Goal: Task Accomplishment & Management: Use online tool/utility

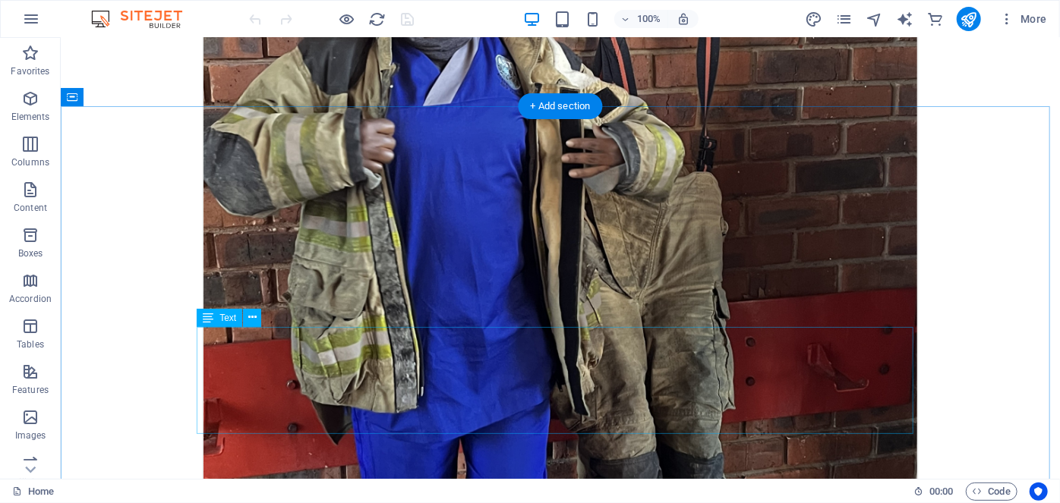
scroll to position [5376, 0]
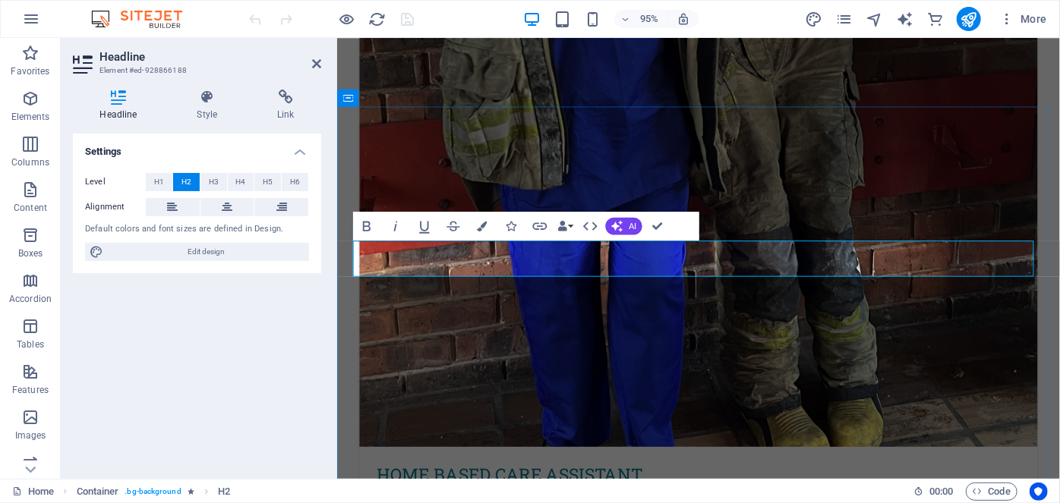
scroll to position [5786, 0]
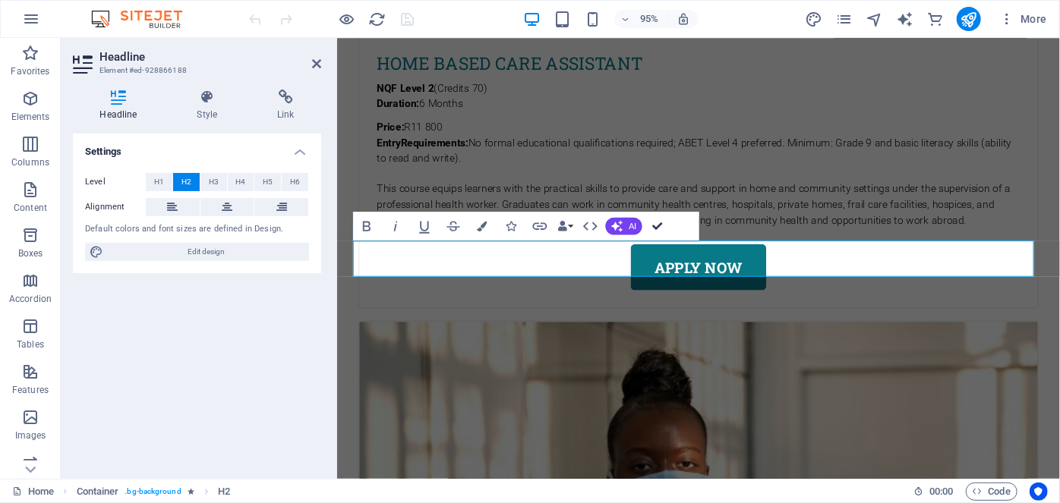
scroll to position [5360, 0]
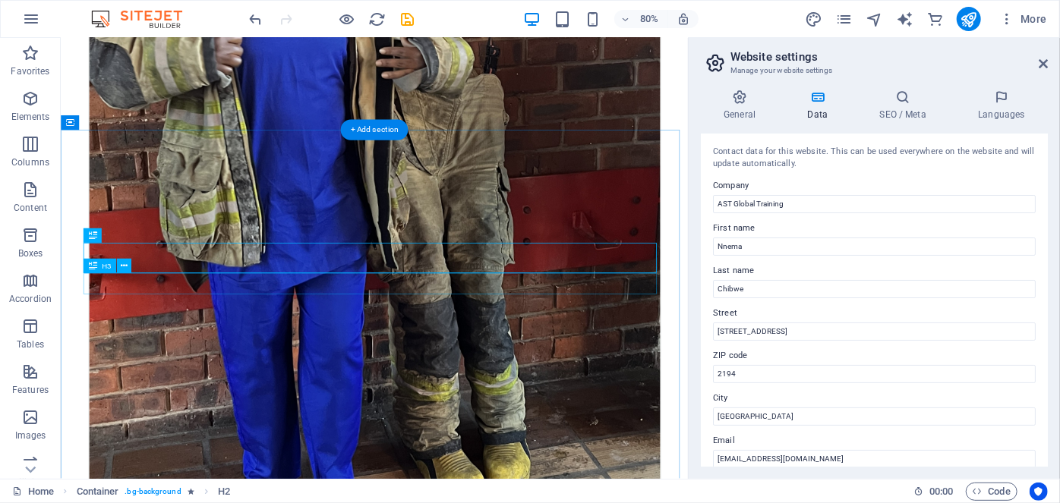
drag, startPoint x: 544, startPoint y: 273, endPoint x: 666, endPoint y: 331, distance: 134.8
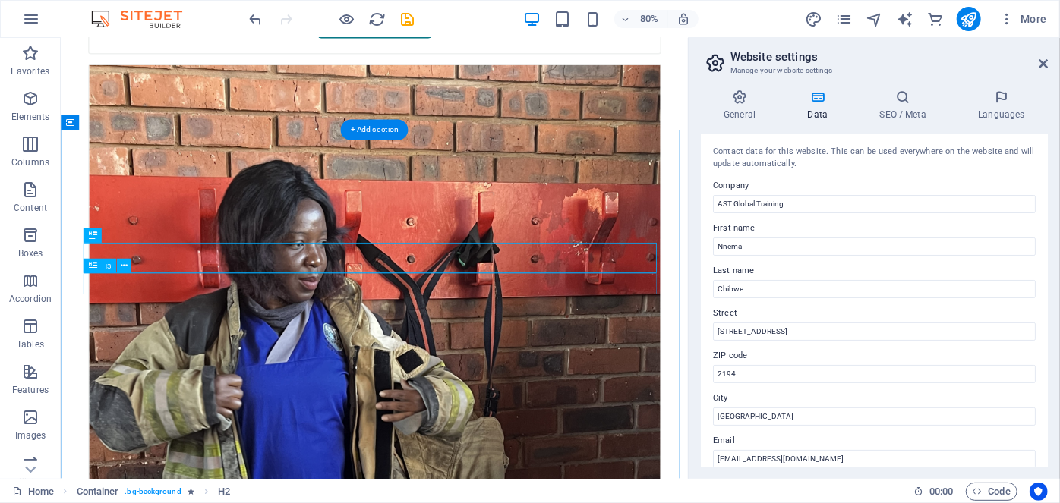
scroll to position [5775, 0]
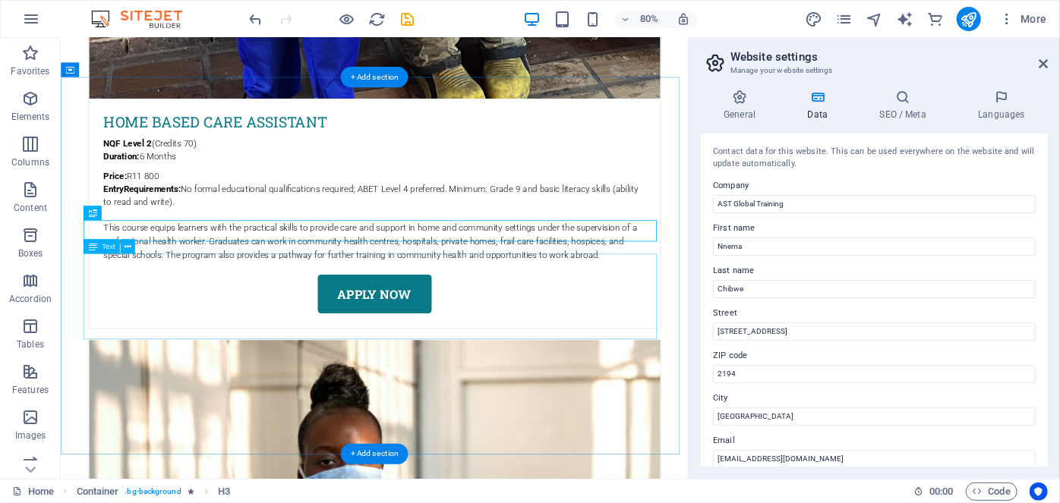
scroll to position [5842, 0]
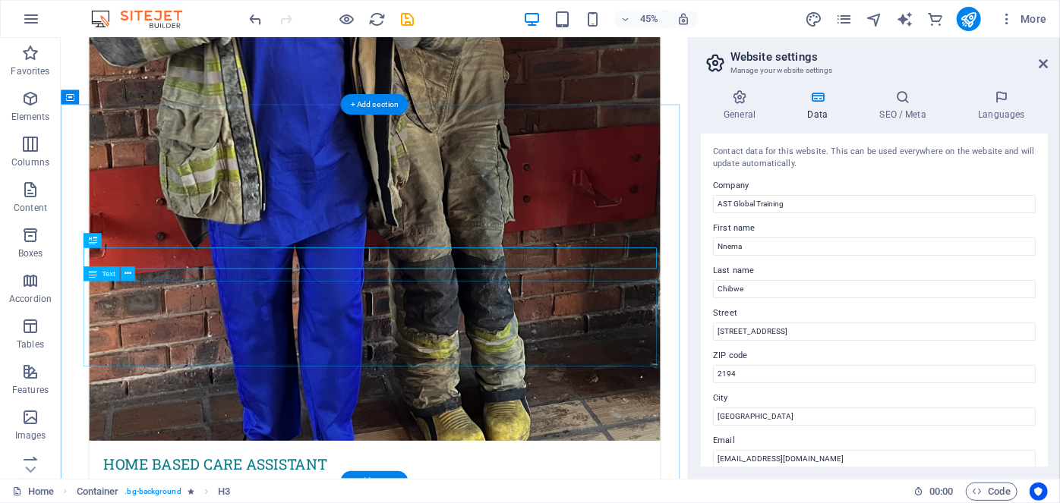
scroll to position [5808, 0]
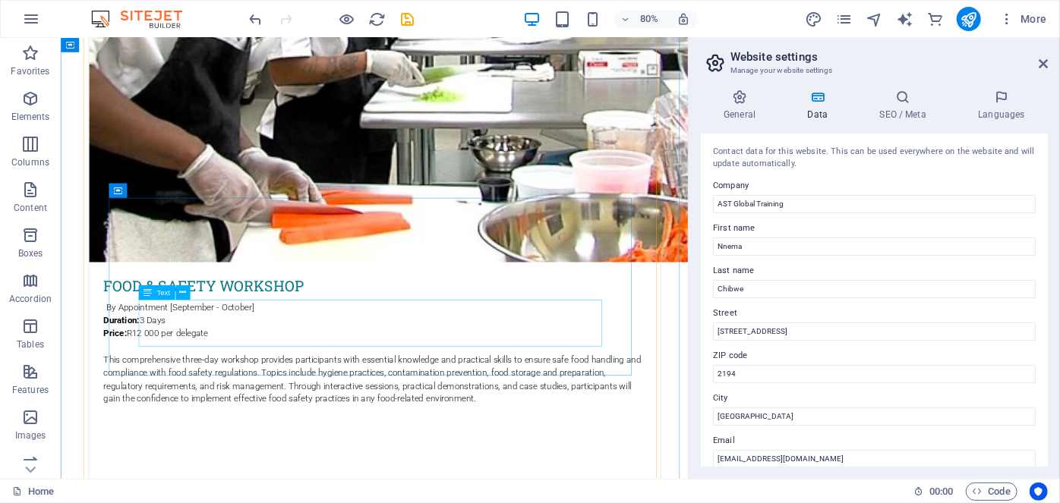
scroll to position [7348, 0]
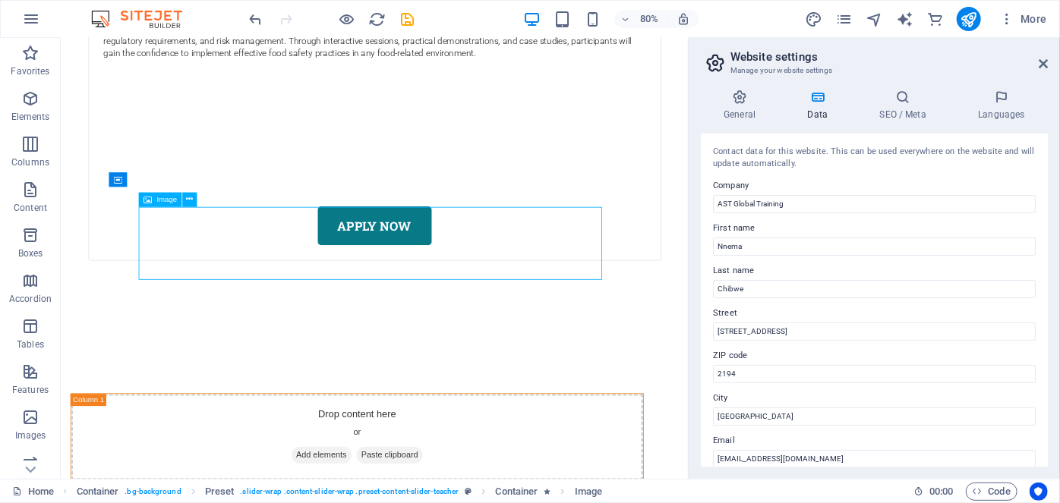
select select "px"
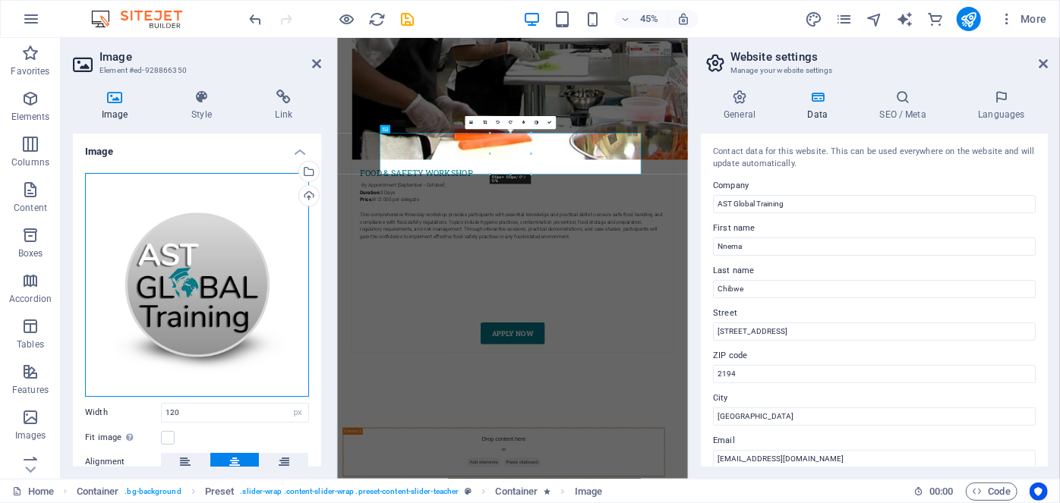
click at [182, 246] on div "Drag files here, click to choose files or select files from Files or our free s…" at bounding box center [197, 285] width 224 height 224
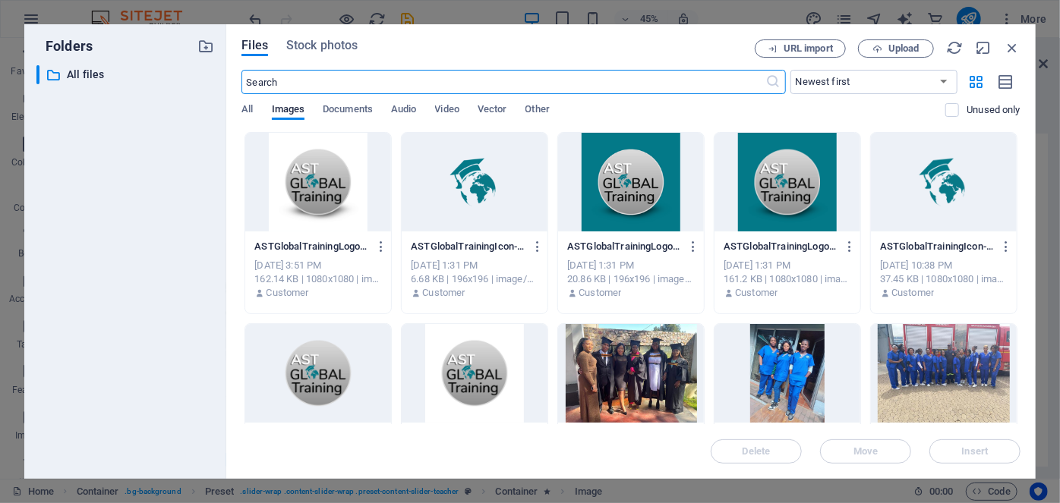
scroll to position [23196, 0]
click at [304, 53] on span "Stock photos" at bounding box center [321, 45] width 71 height 18
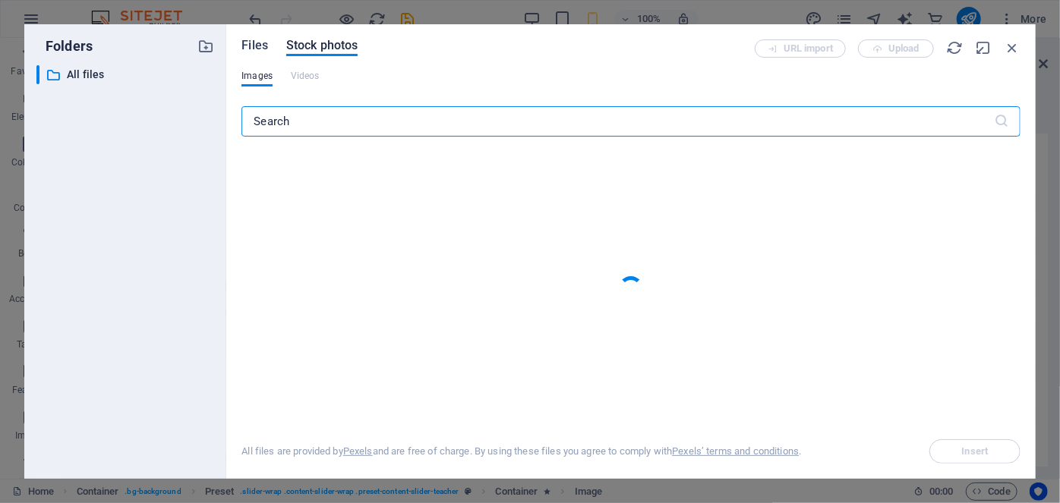
click at [244, 40] on span "Files" at bounding box center [254, 45] width 27 height 18
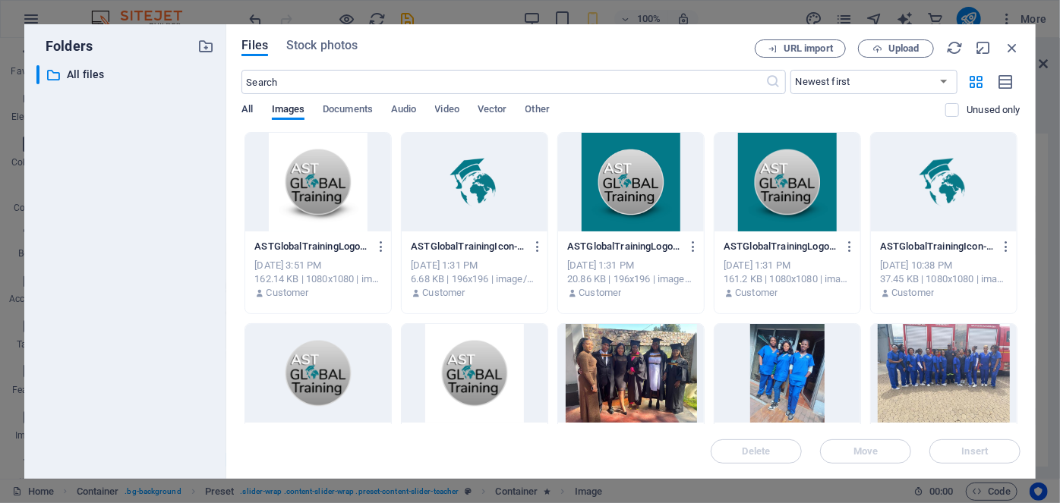
click at [251, 110] on span "All" at bounding box center [246, 110] width 11 height 21
click at [877, 44] on icon "button" at bounding box center [878, 49] width 10 height 10
click at [1008, 49] on icon "button" at bounding box center [1012, 47] width 17 height 17
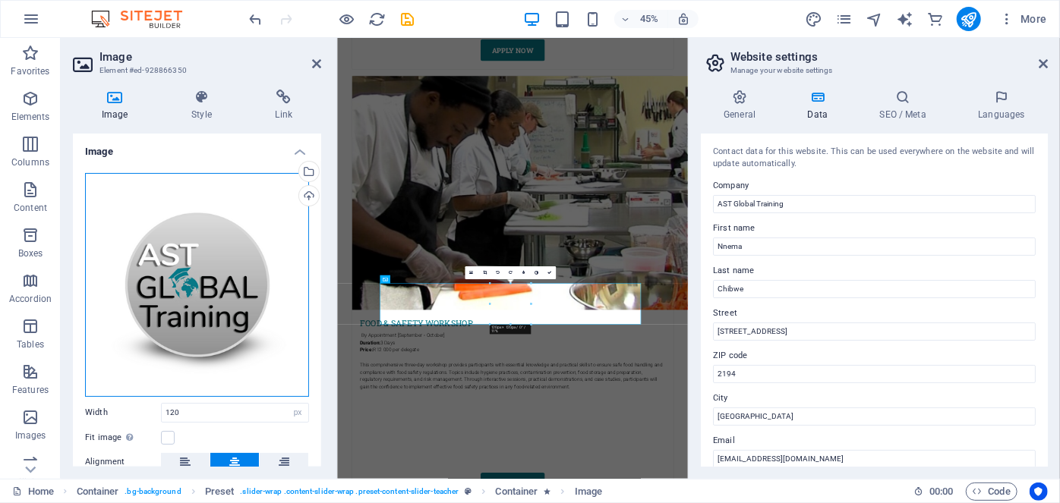
click at [200, 272] on div "Drag files here, click to choose files or select files from Files or our free s…" at bounding box center [197, 285] width 224 height 224
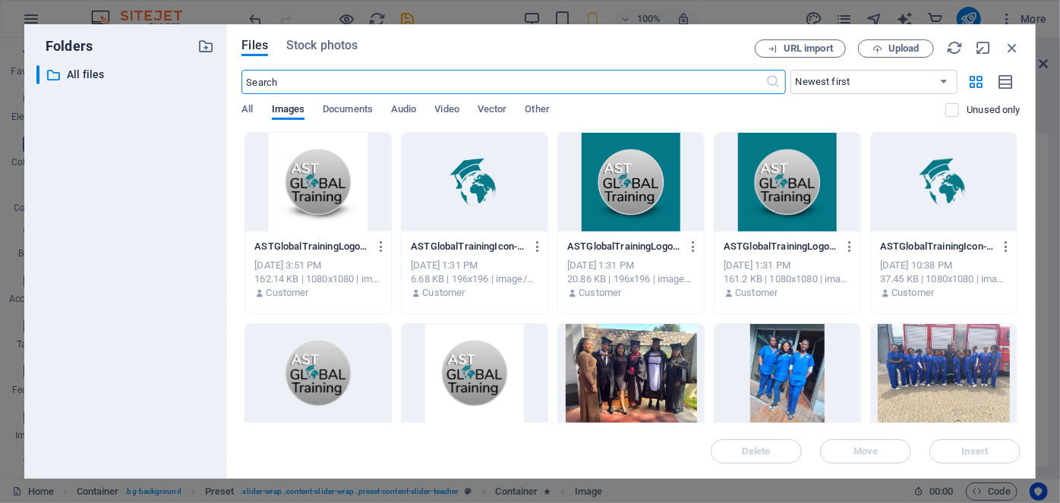
scroll to position [23196, 0]
click at [895, 47] on span "Upload" at bounding box center [903, 48] width 31 height 9
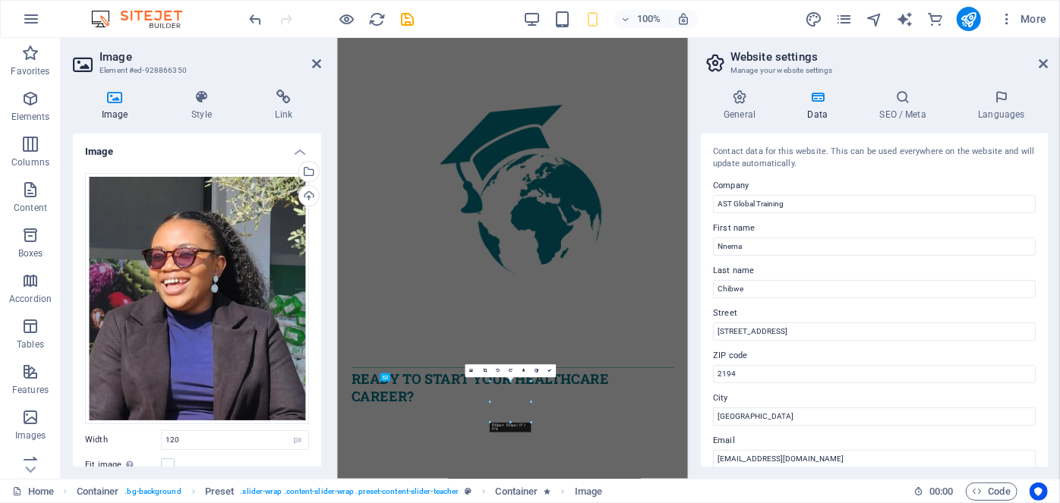
scroll to position [7443, 0]
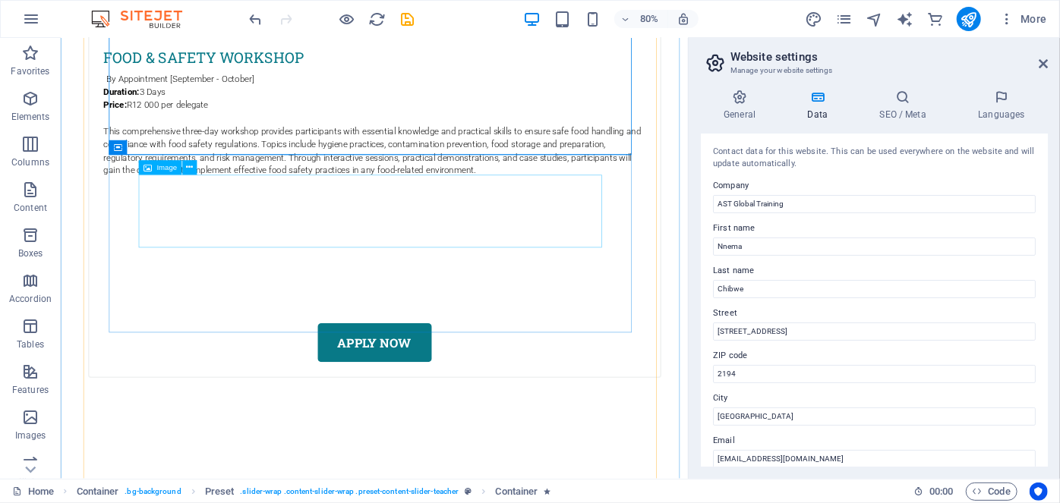
scroll to position [7632, 0]
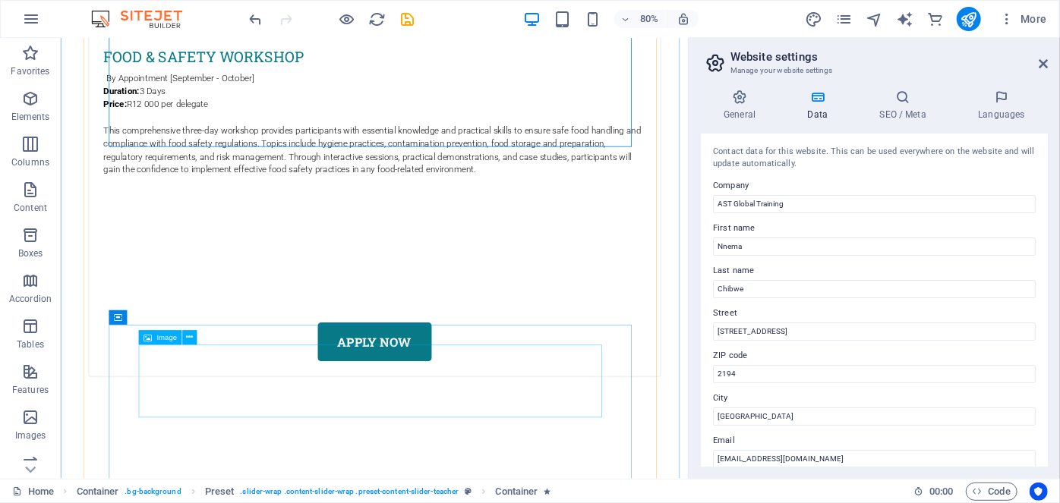
select select "px"
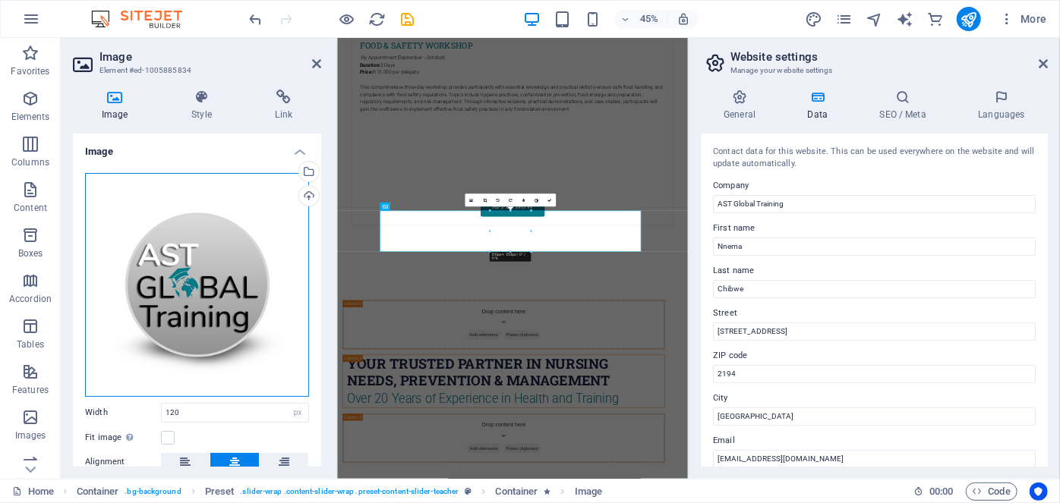
click at [186, 228] on div "Drag files here, click to choose files or select files from Files or our free s…" at bounding box center [197, 285] width 224 height 224
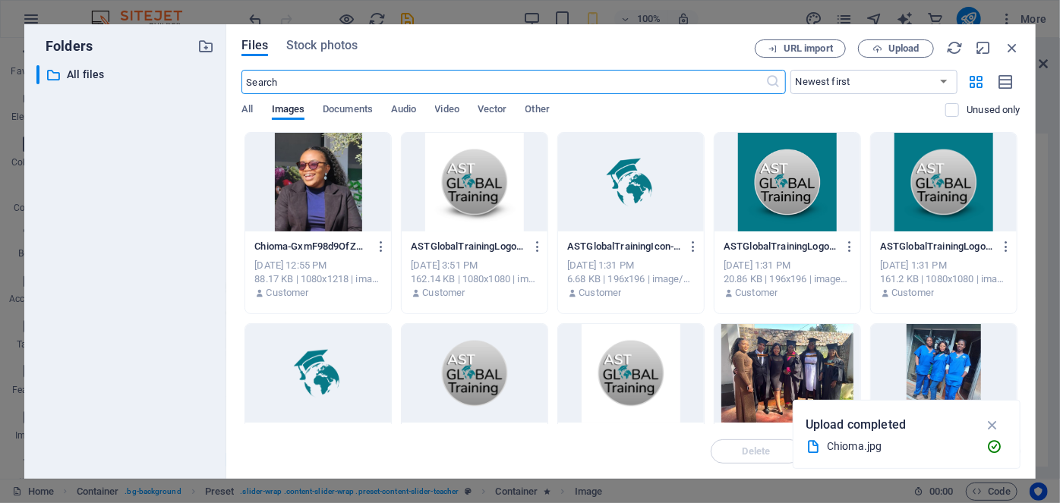
scroll to position [23496, 0]
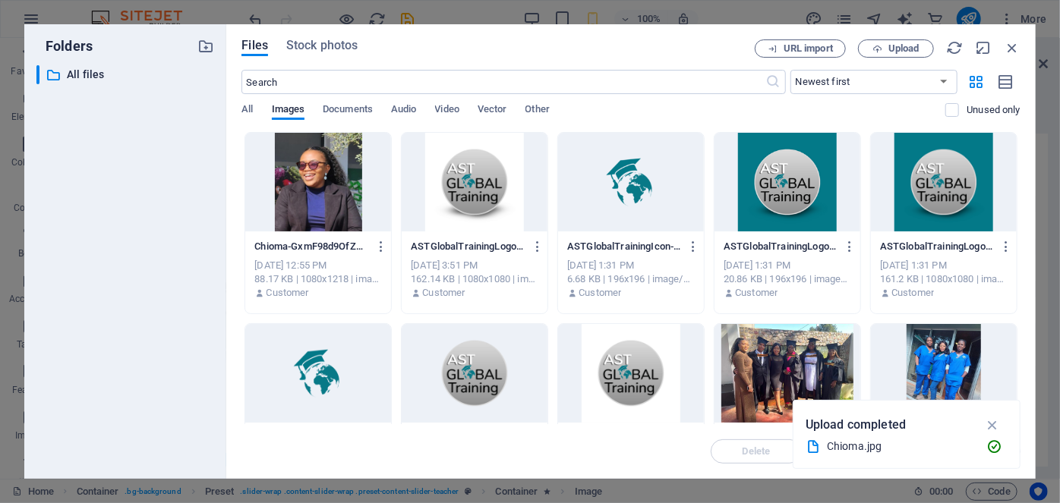
click at [892, 62] on div "Files Stock photos URL import Upload ​ Newest first Oldest first Name (A-Z) Nam…" at bounding box center [630, 251] width 779 height 424
click at [895, 46] on span "Upload" at bounding box center [903, 48] width 31 height 9
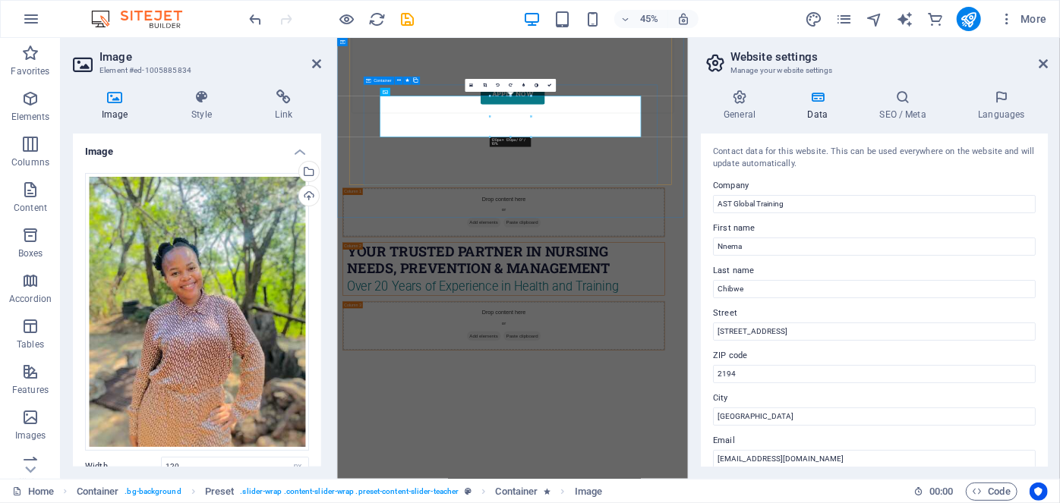
scroll to position [8302, 0]
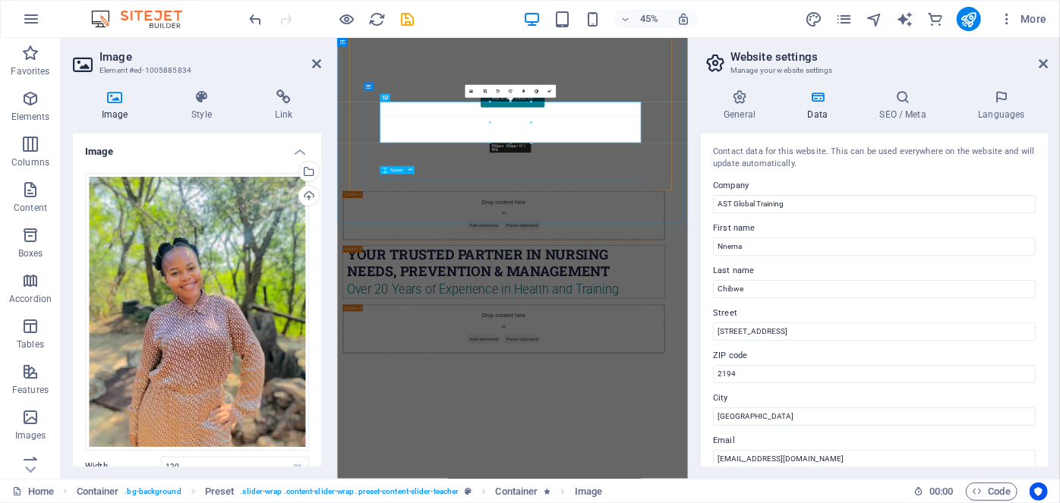
drag, startPoint x: 828, startPoint y: 540, endPoint x: 665, endPoint y: 414, distance: 205.7
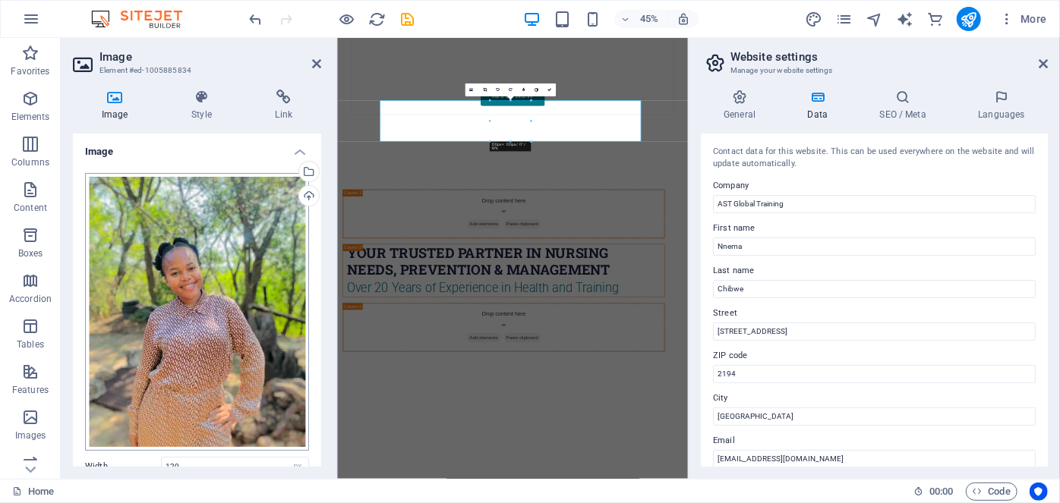
scroll to position [176, 0]
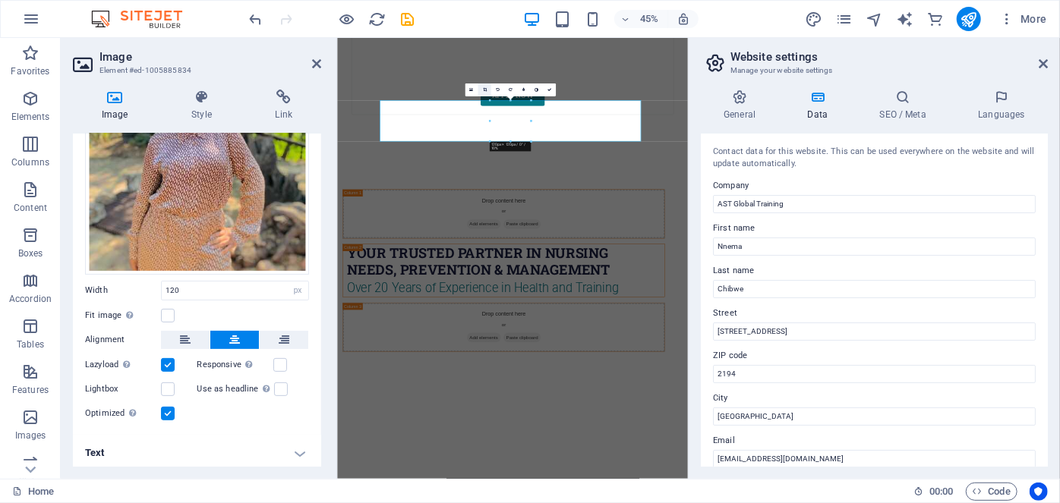
click at [486, 90] on icon at bounding box center [484, 90] width 4 height 4
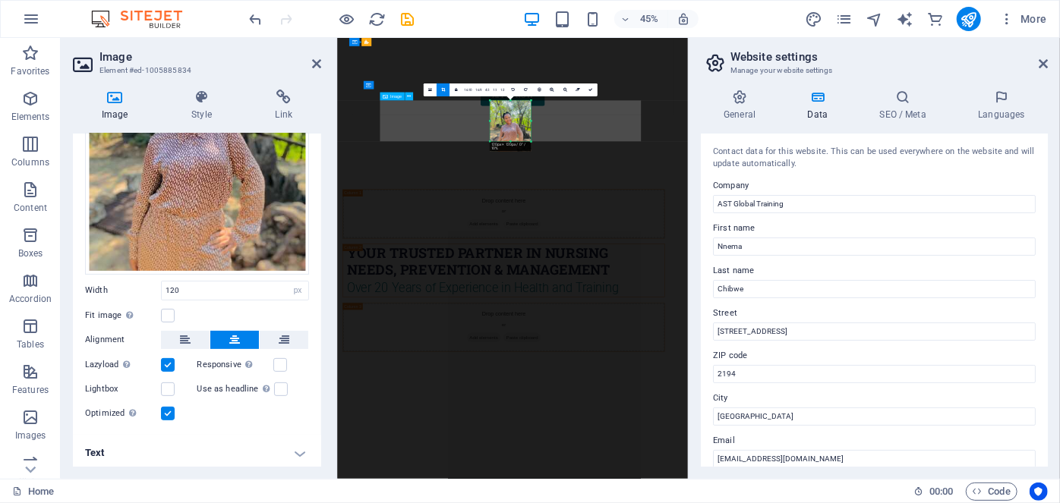
scroll to position [8327, 0]
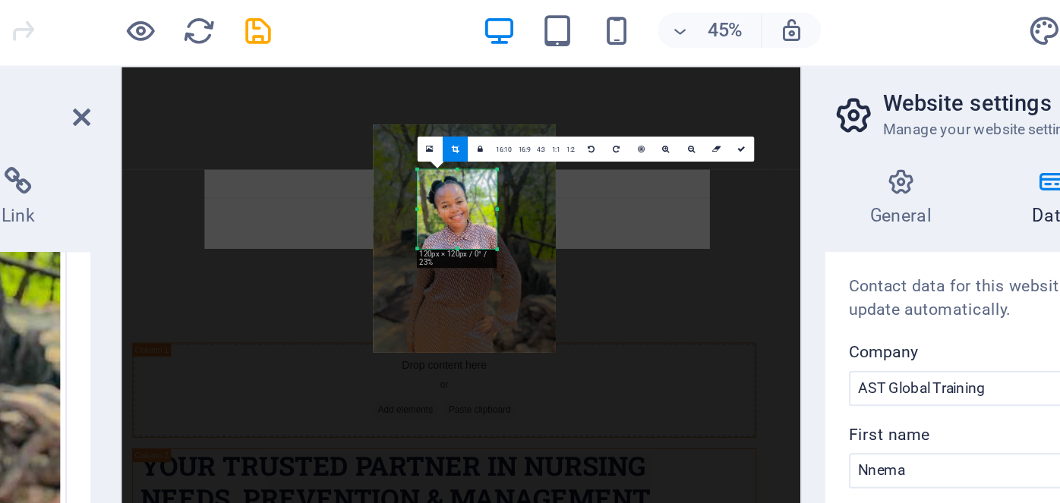
drag, startPoint x: 522, startPoint y: 119, endPoint x: 484, endPoint y: 74, distance: 59.3
click at [484, 74] on div at bounding box center [514, 127] width 94 height 118
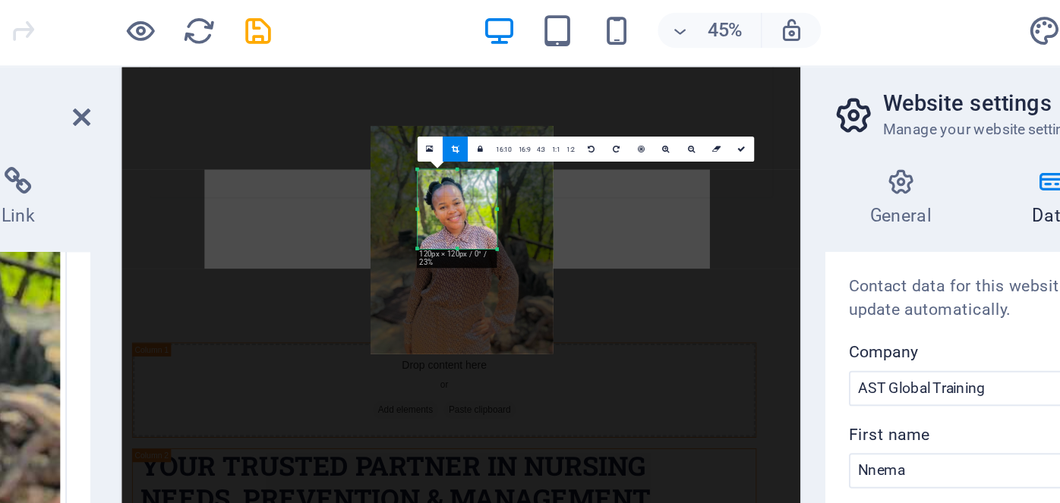
drag, startPoint x: 509, startPoint y: 113, endPoint x: 478, endPoint y: 87, distance: 40.9
click at [478, 87] on div at bounding box center [513, 127] width 94 height 118
click at [658, 79] on link at bounding box center [657, 80] width 13 height 13
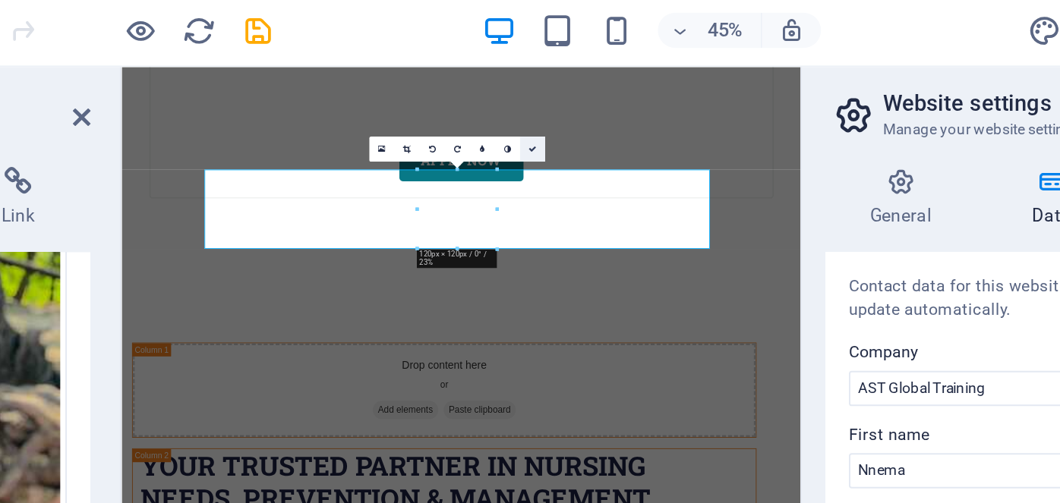
click at [548, 81] on icon at bounding box center [550, 80] width 4 height 4
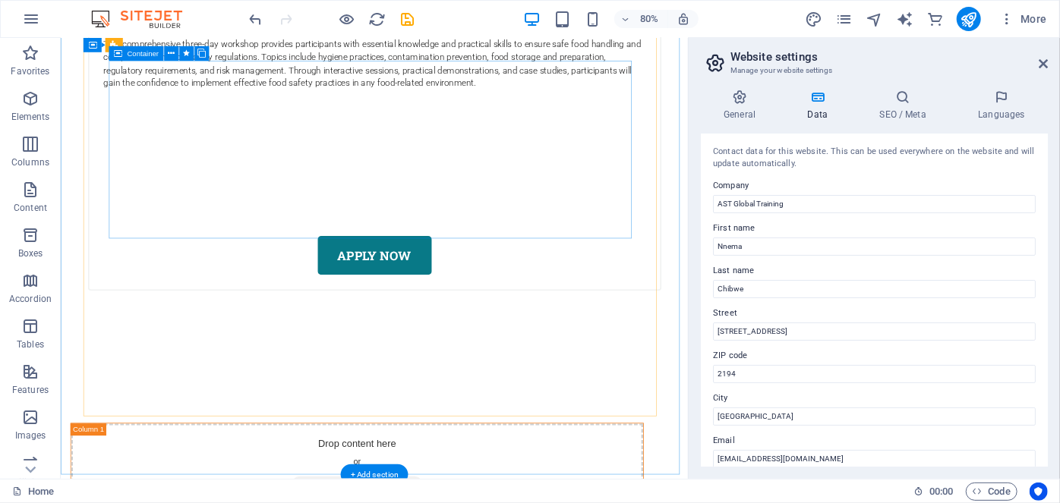
scroll to position [7755, 0]
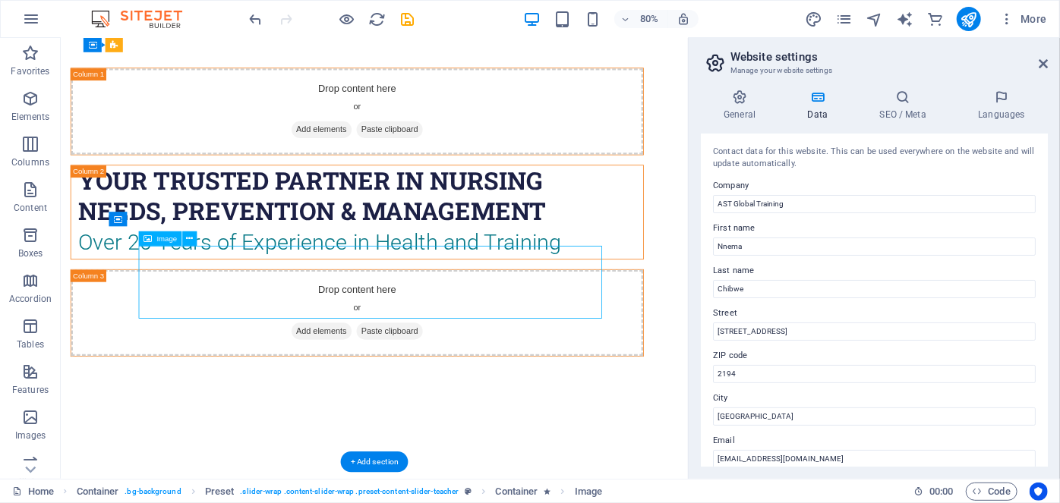
select select "px"
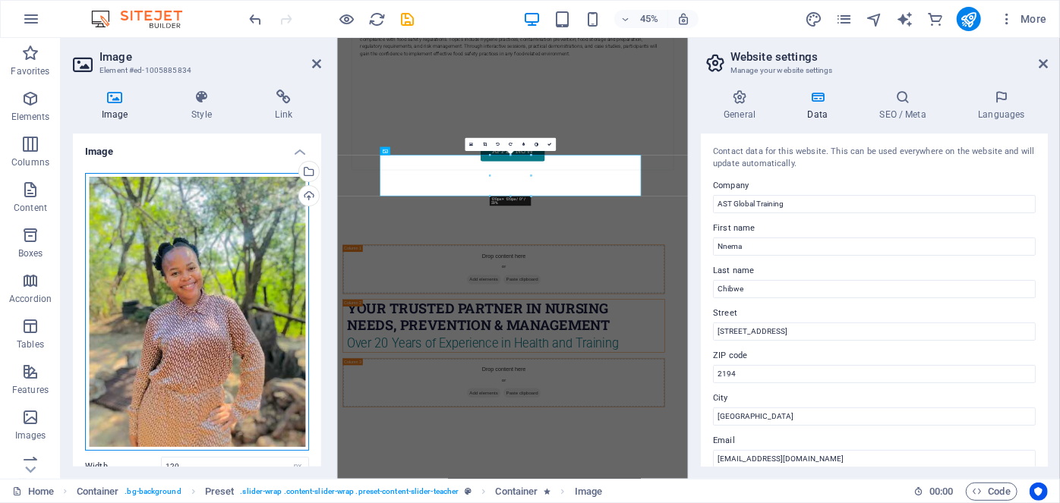
click at [231, 241] on div "Drag files here, click to choose files or select files from Files or our free s…" at bounding box center [197, 312] width 224 height 278
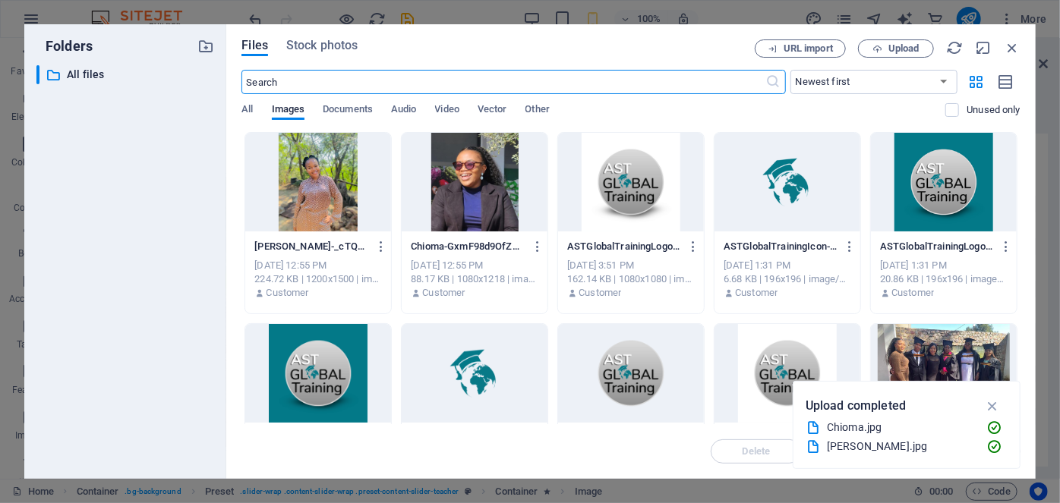
scroll to position [23496, 0]
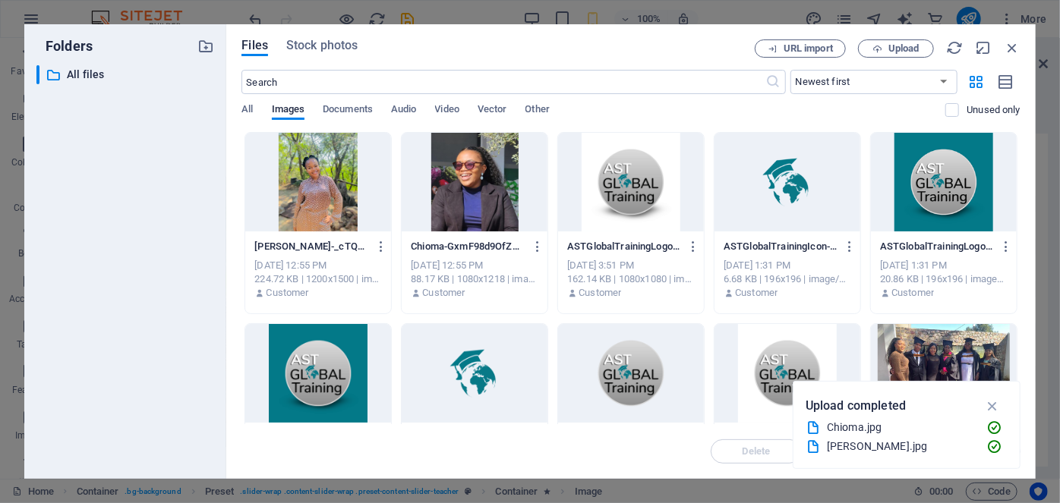
click at [292, 166] on div at bounding box center [318, 182] width 146 height 99
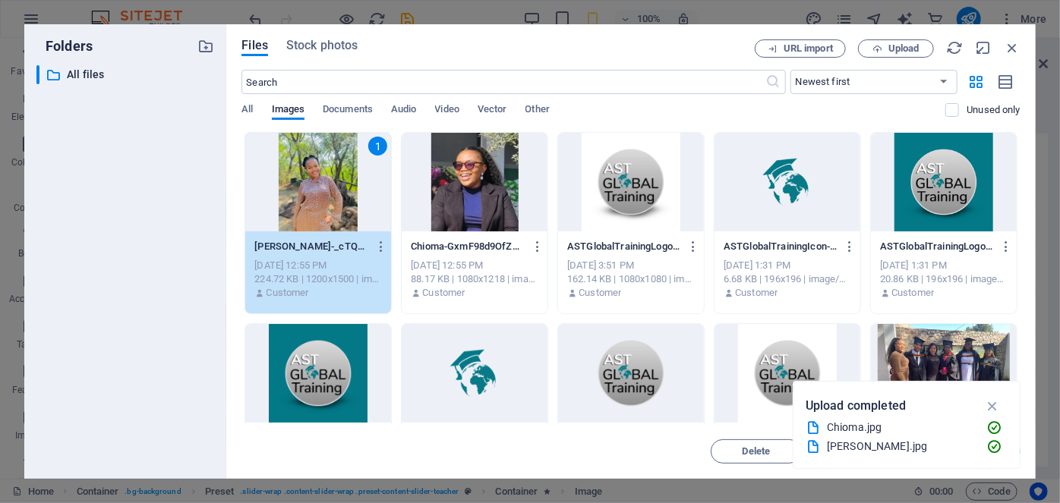
click at [292, 166] on div "1" at bounding box center [318, 182] width 146 height 99
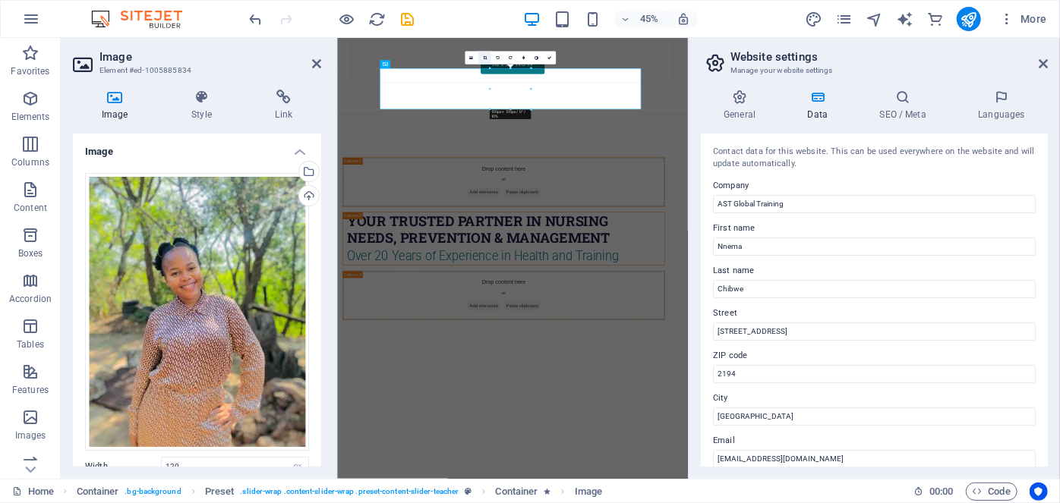
click at [487, 55] on link at bounding box center [484, 57] width 13 height 13
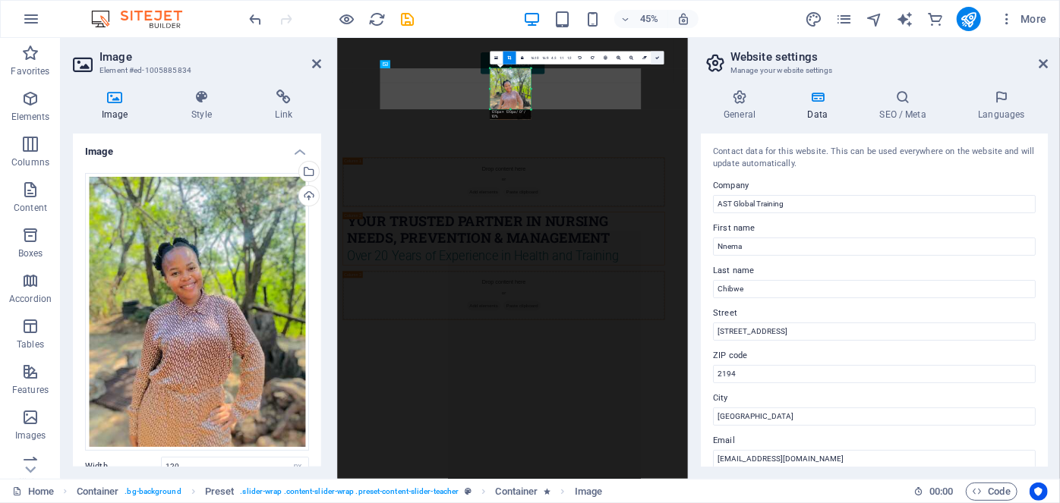
click at [652, 55] on link at bounding box center [657, 57] width 13 height 13
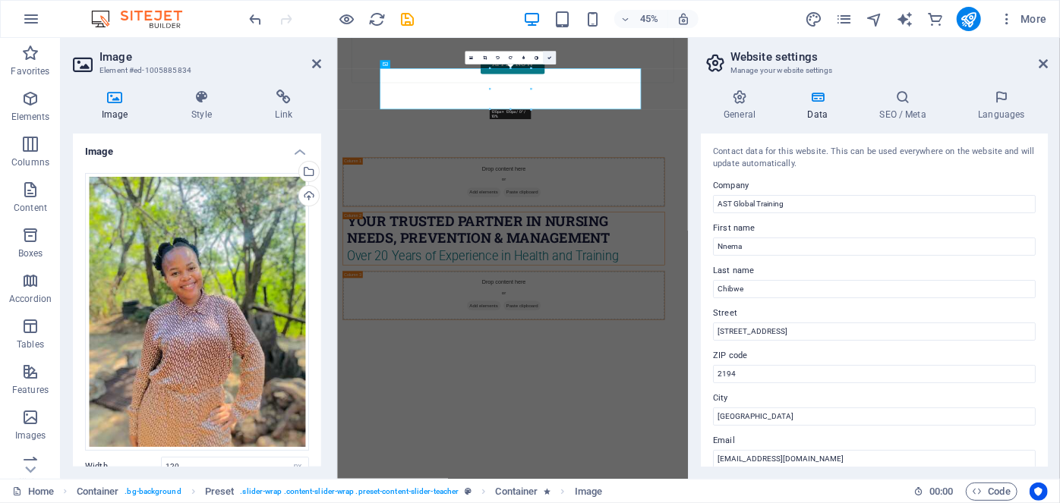
click at [548, 58] on icon at bounding box center [550, 57] width 4 height 4
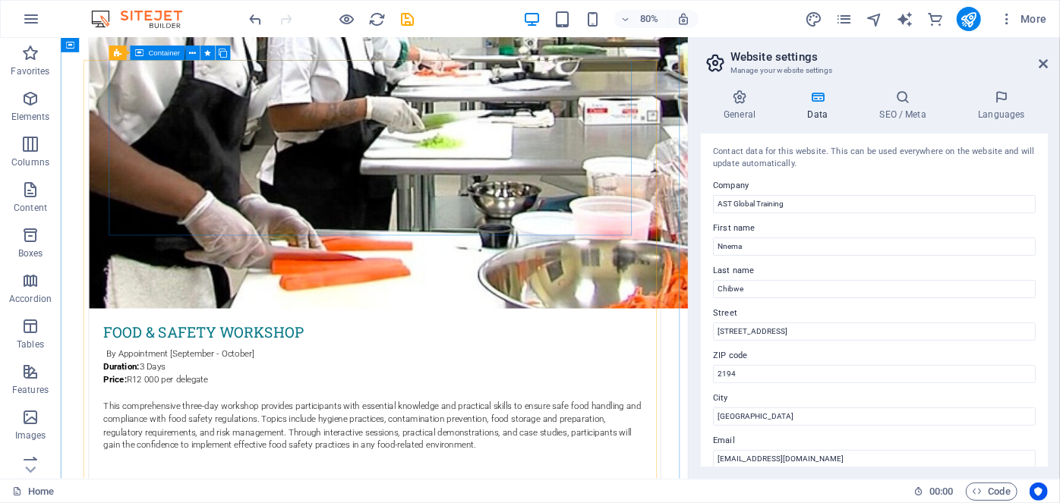
scroll to position [7671, 0]
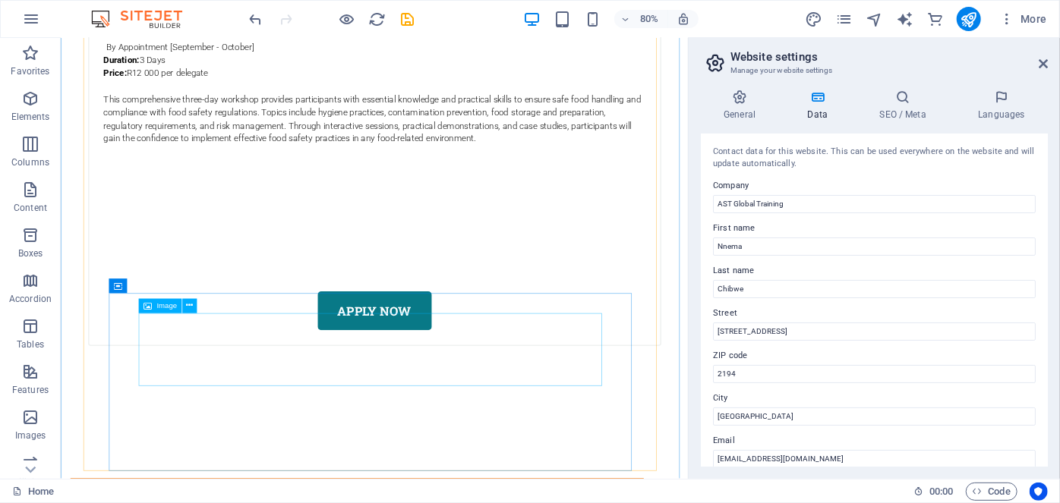
select select "px"
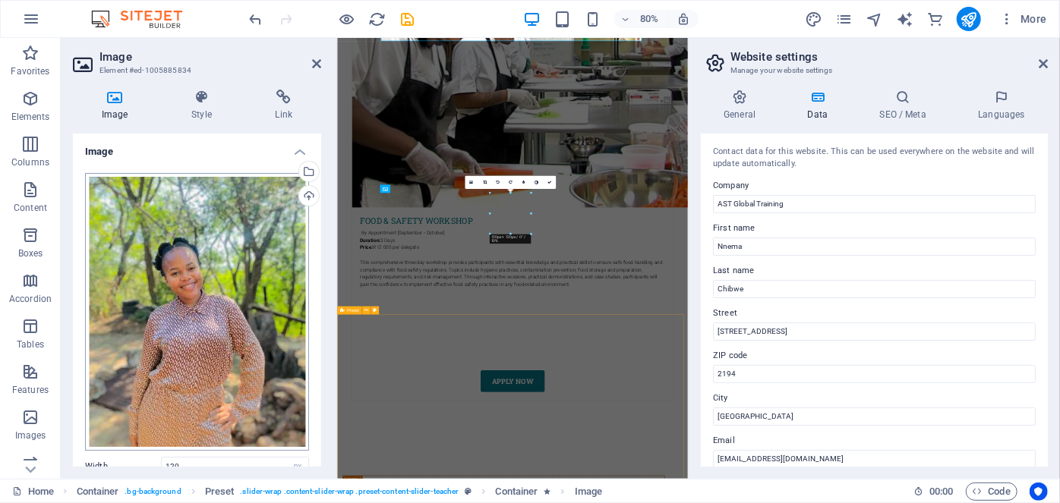
scroll to position [8100, 0]
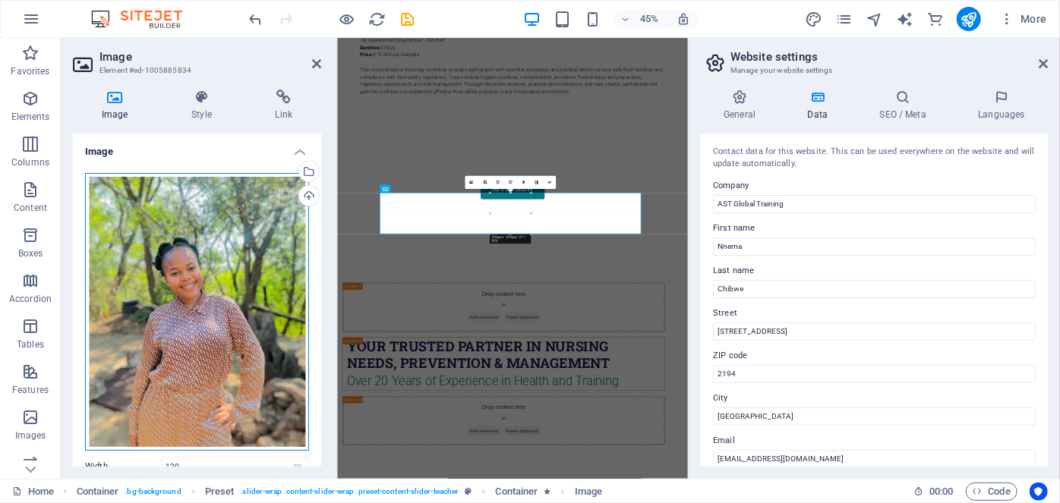
click at [180, 291] on div "Drag files here, click to choose files or select files from Files or our free s…" at bounding box center [197, 312] width 224 height 278
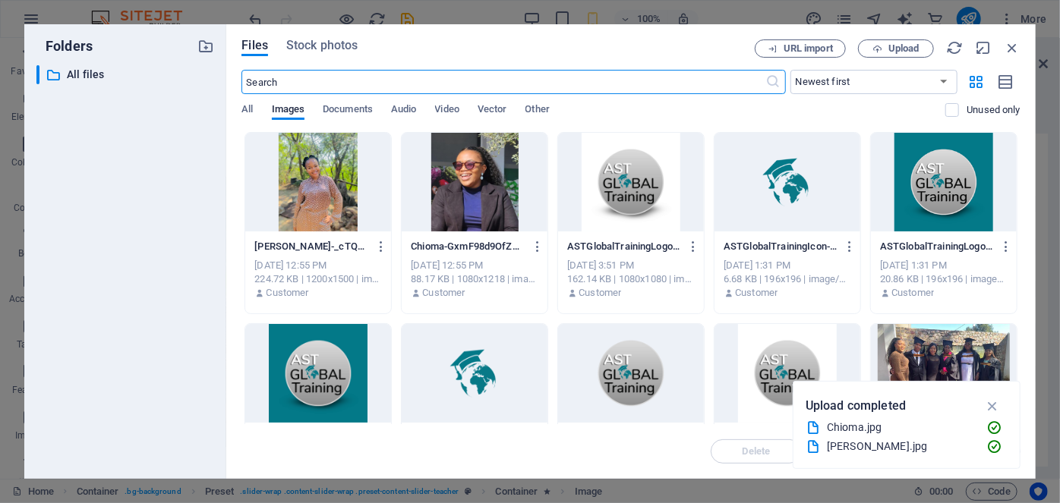
scroll to position [23496, 0]
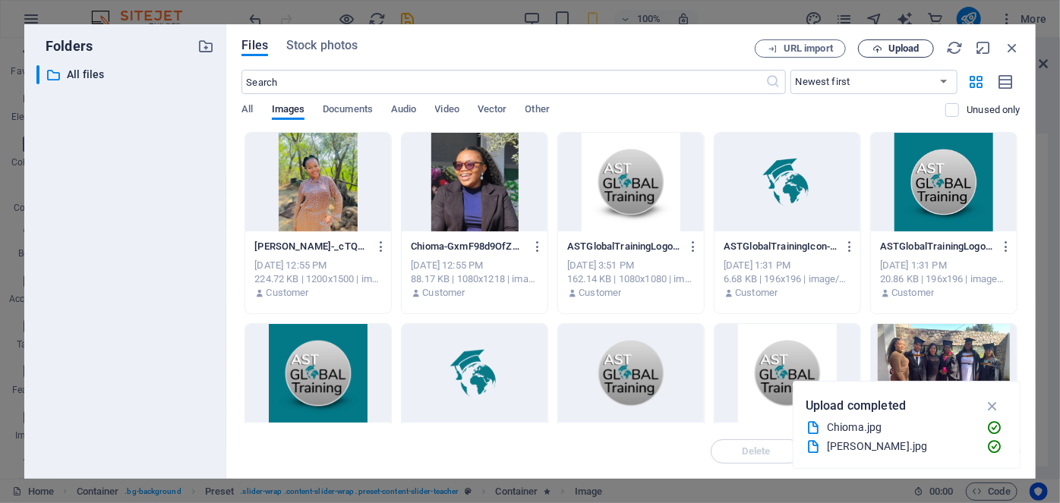
click at [905, 49] on span "Upload" at bounding box center [903, 48] width 31 height 9
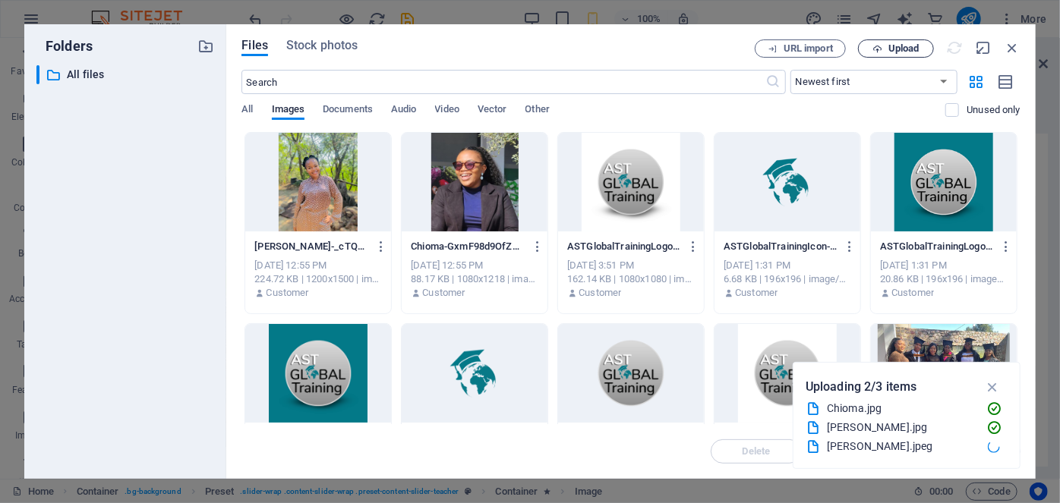
click at [156, 132] on div "​ All files All files" at bounding box center [125, 266] width 178 height 402
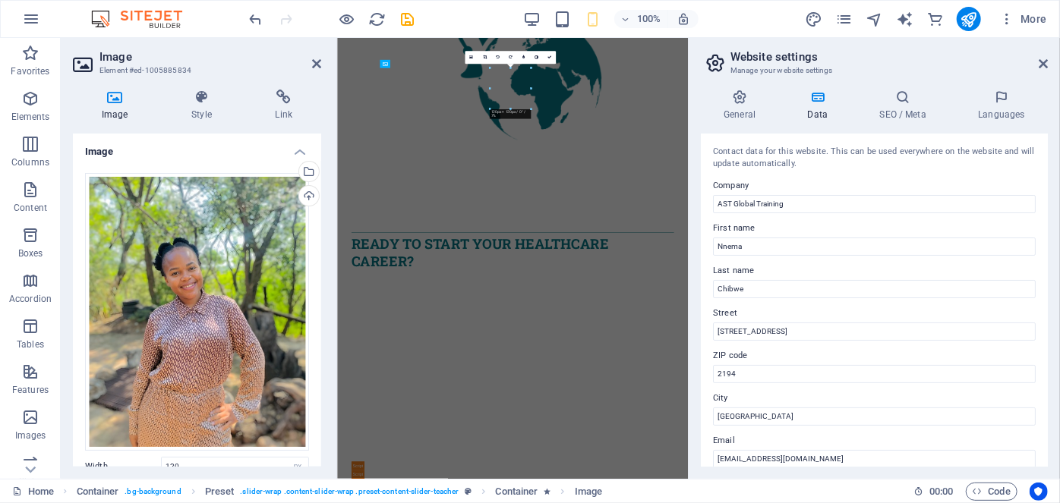
scroll to position [8378, 0]
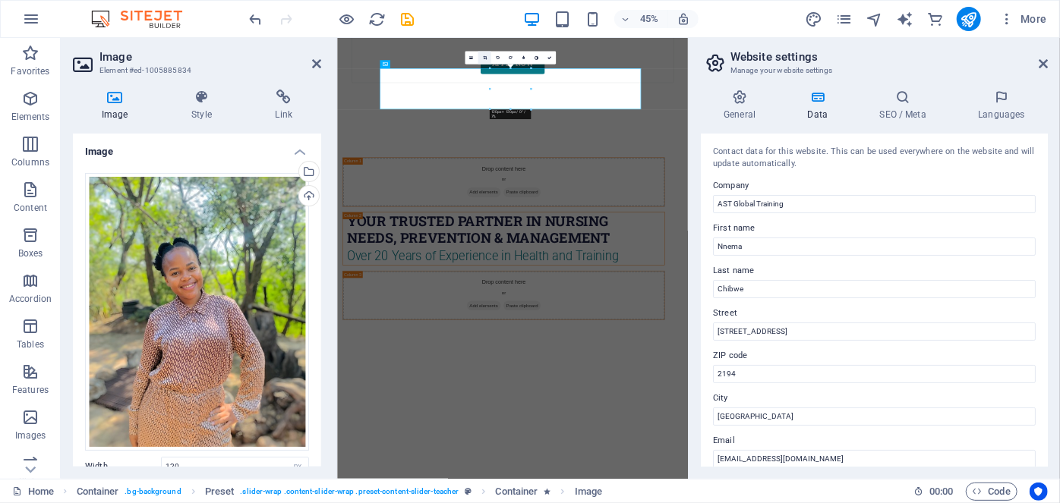
click at [483, 59] on icon at bounding box center [484, 57] width 4 height 4
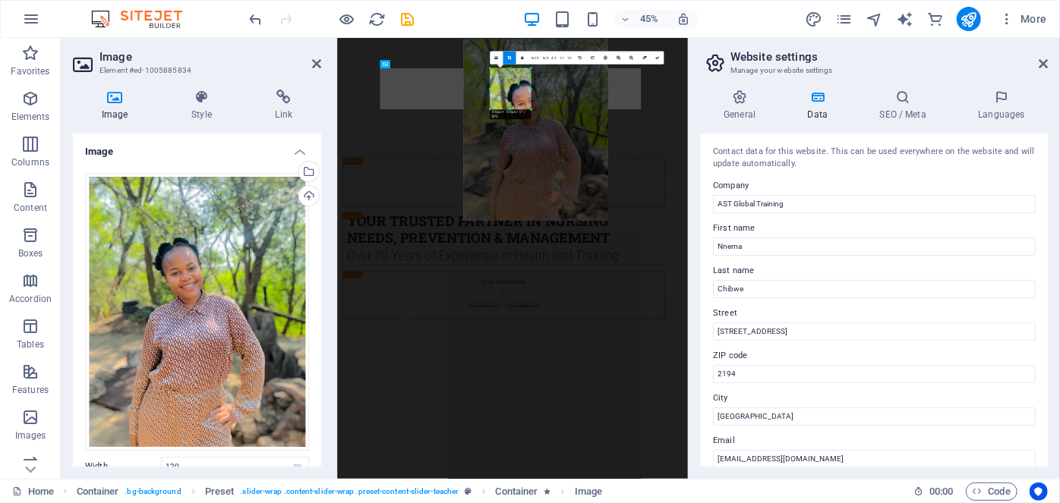
drag, startPoint x: 519, startPoint y: 101, endPoint x: 479, endPoint y: 55, distance: 60.8
click at [479, 55] on div at bounding box center [535, 129] width 145 height 181
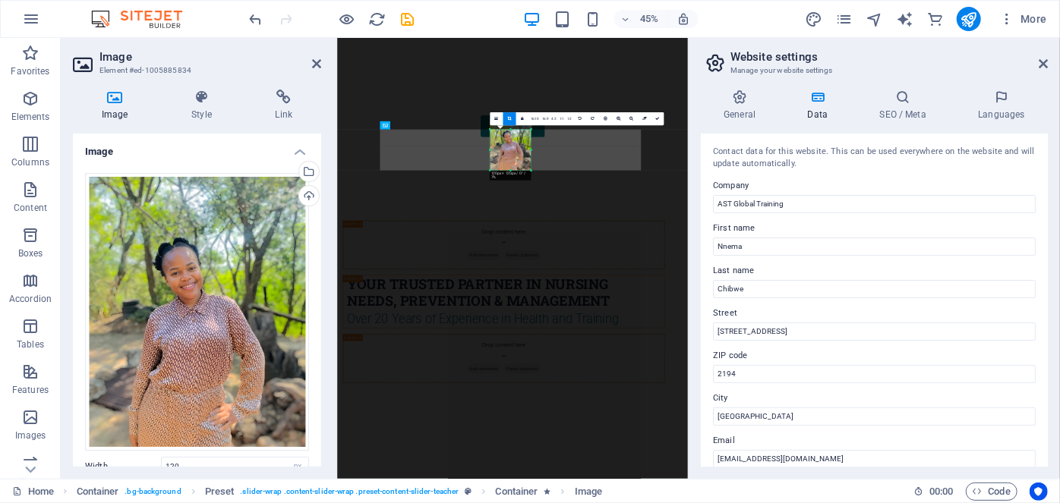
scroll to position [8236, 0]
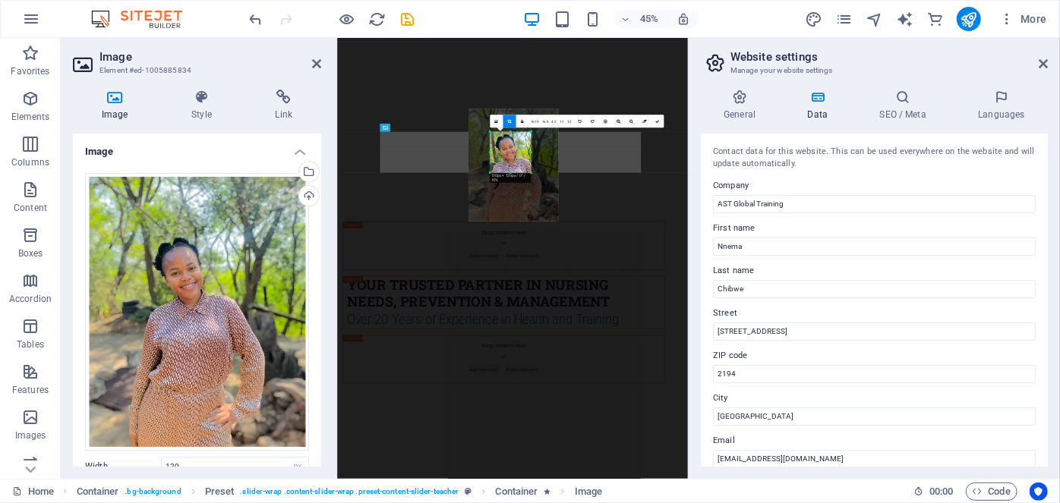
drag, startPoint x: 521, startPoint y: 161, endPoint x: 486, endPoint y: 133, distance: 44.8
click at [486, 133] on div at bounding box center [514, 165] width 90 height 112
drag, startPoint x: 518, startPoint y: 153, endPoint x: 504, endPoint y: 135, distance: 22.8
click at [504, 129] on div at bounding box center [520, 166] width 90 height 112
drag, startPoint x: 521, startPoint y: 156, endPoint x: 507, endPoint y: 150, distance: 16.0
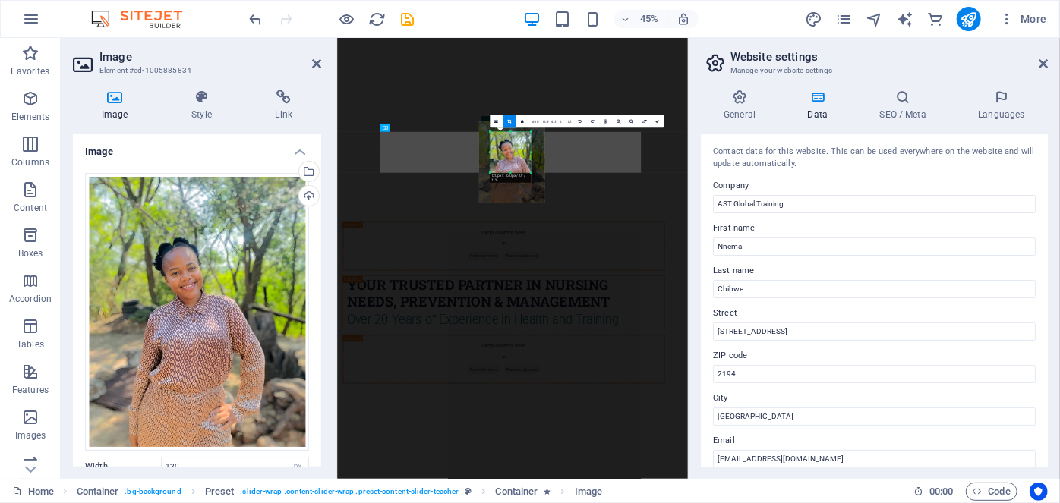
click at [507, 150] on div at bounding box center [511, 162] width 65 height 82
click at [657, 122] on icon at bounding box center [657, 121] width 4 height 4
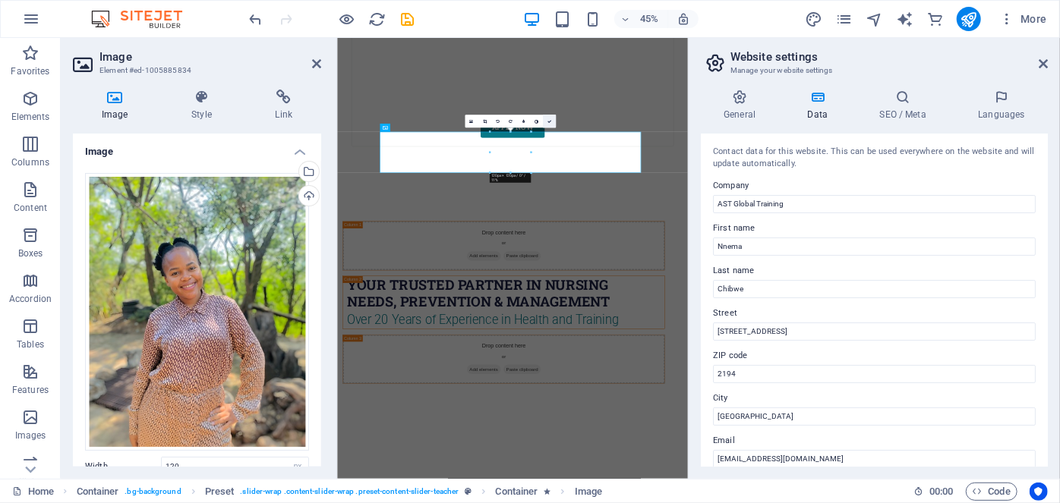
click at [549, 119] on icon at bounding box center [550, 121] width 4 height 4
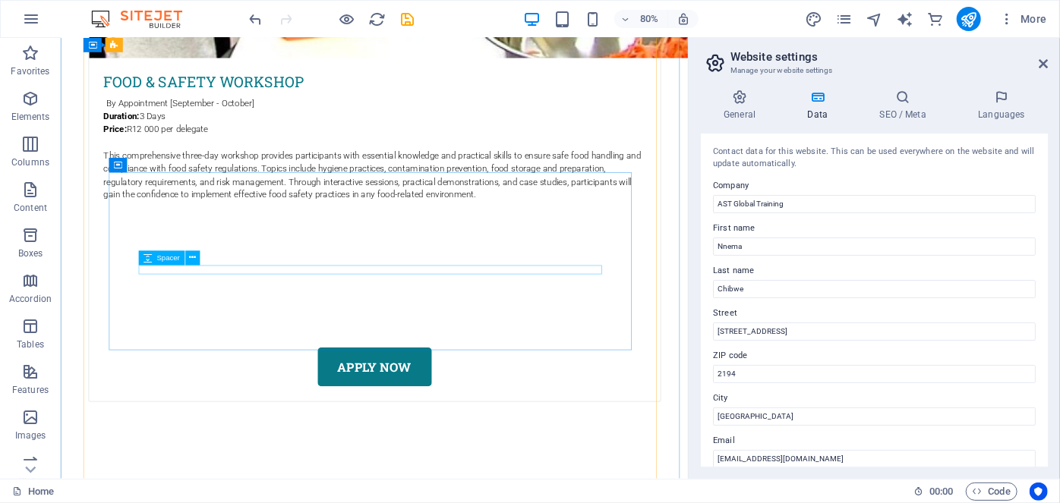
scroll to position [7873, 0]
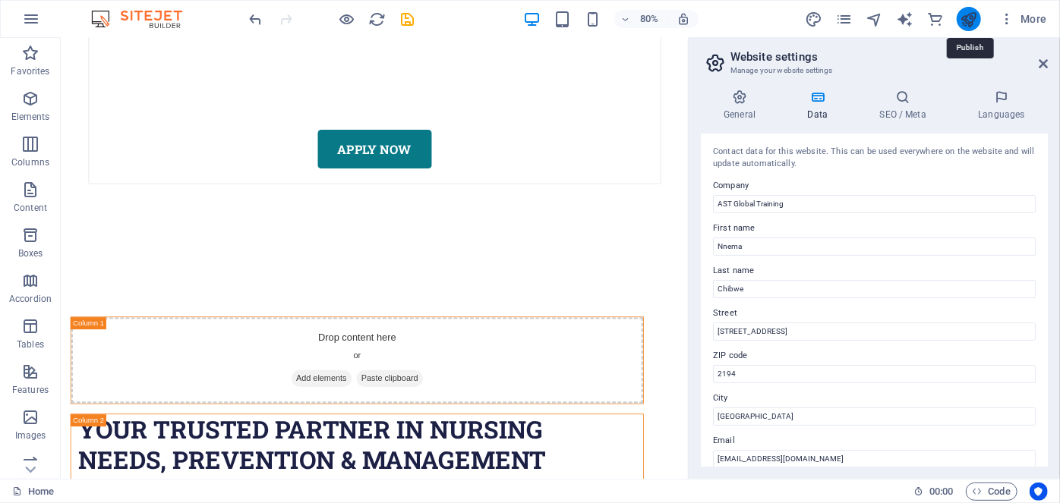
click at [972, 25] on icon "publish" at bounding box center [968, 19] width 17 height 17
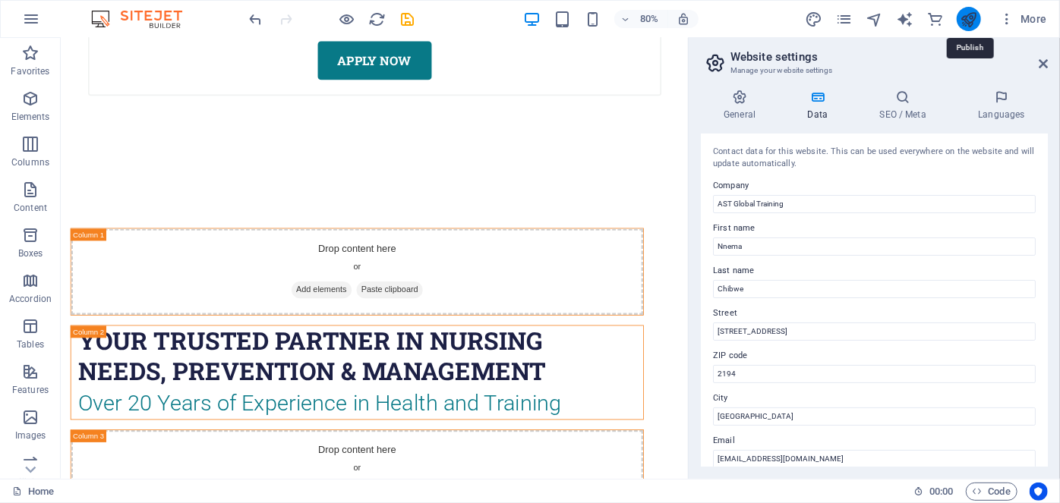
scroll to position [7415, 0]
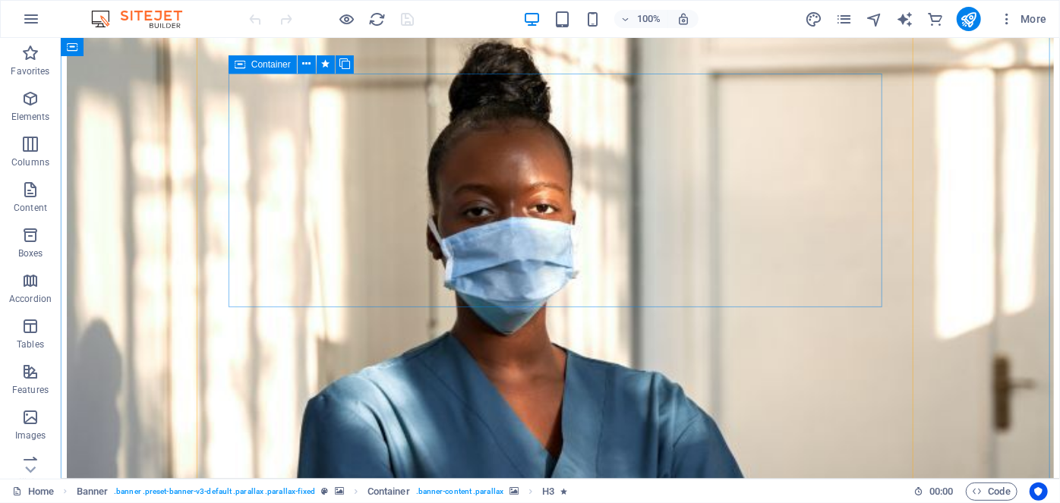
scroll to position [6939, 0]
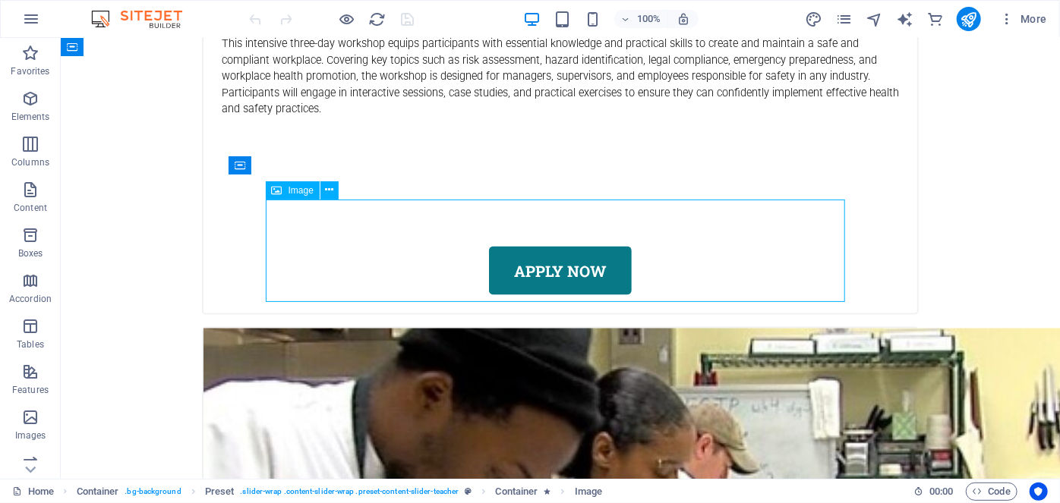
select select "px"
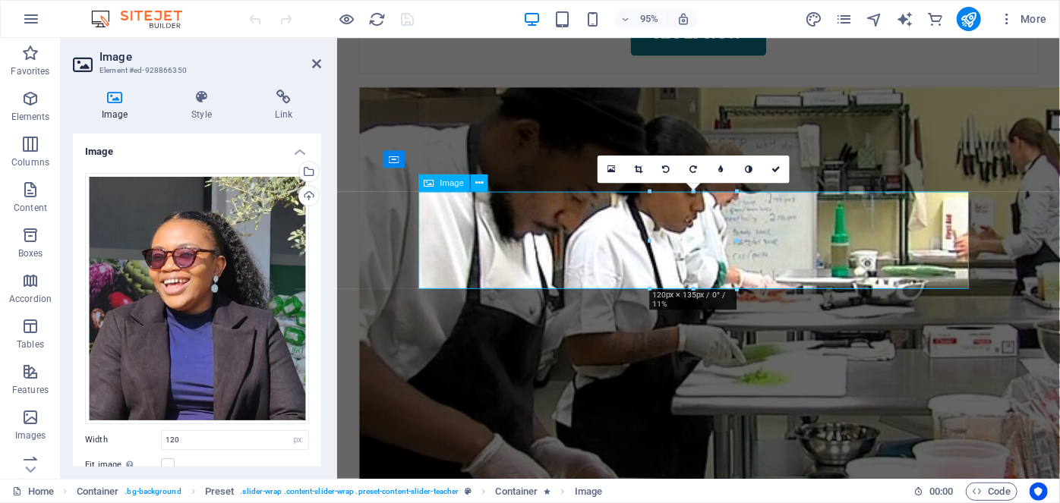
scroll to position [7365, 0]
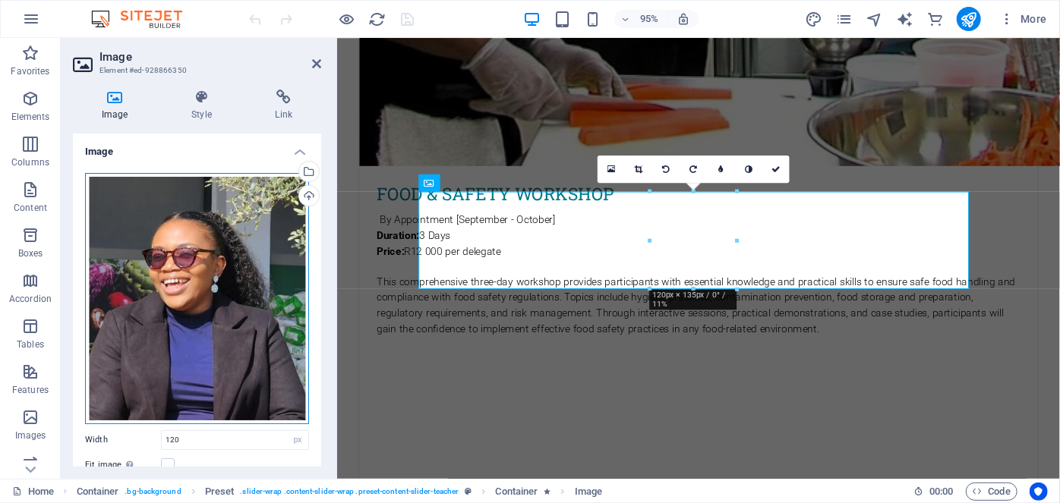
click at [268, 240] on div "Drag files here, click to choose files or select files from Files or our free s…" at bounding box center [197, 298] width 224 height 251
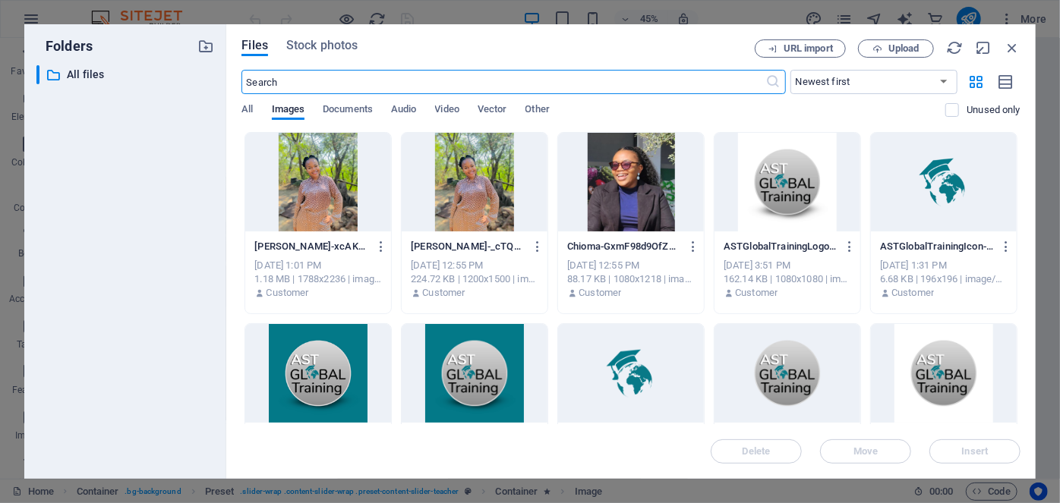
scroll to position [7826, 0]
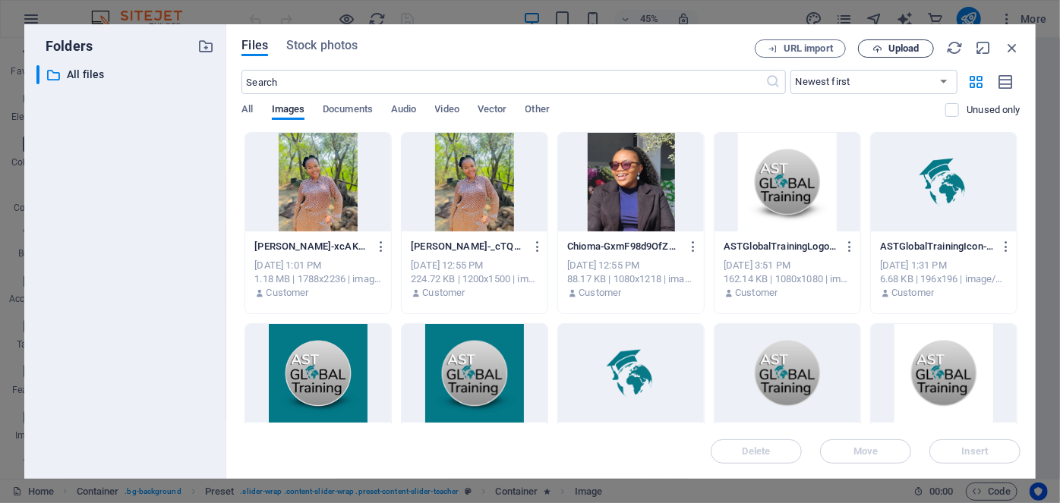
click at [892, 41] on button "Upload" at bounding box center [896, 48] width 76 height 18
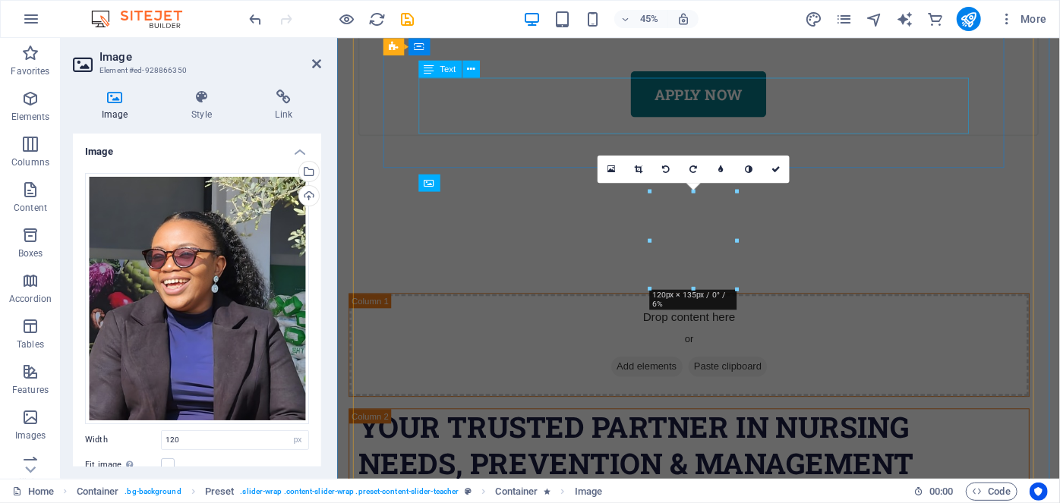
scroll to position [7365, 0]
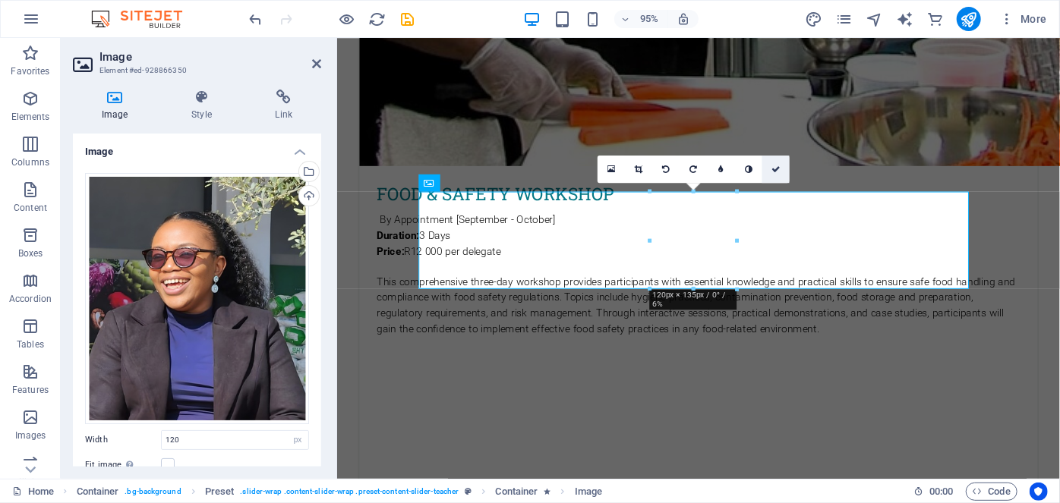
click at [775, 167] on icon at bounding box center [776, 169] width 9 height 8
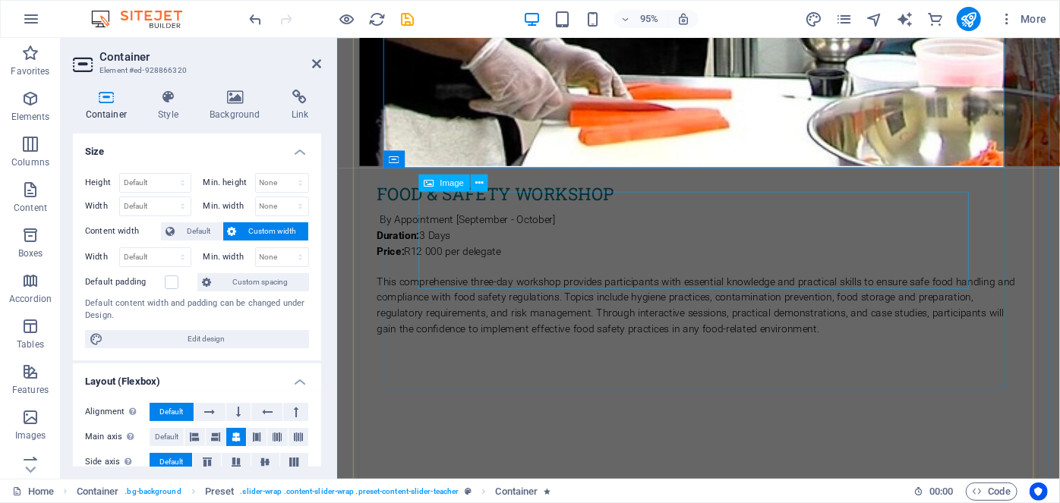
select select "px"
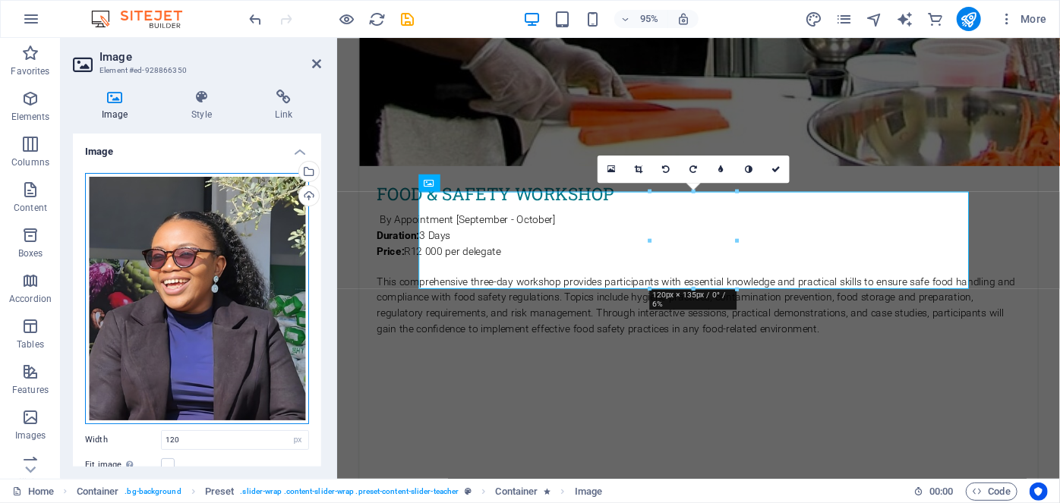
click at [264, 294] on div "Drag files here, click to choose files or select files from Files or our free s…" at bounding box center [197, 298] width 224 height 251
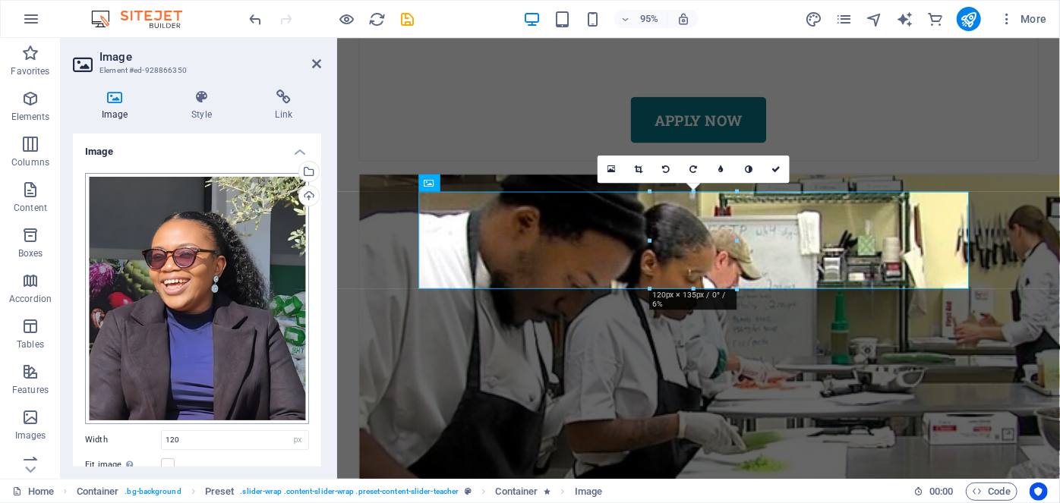
scroll to position [7826, 0]
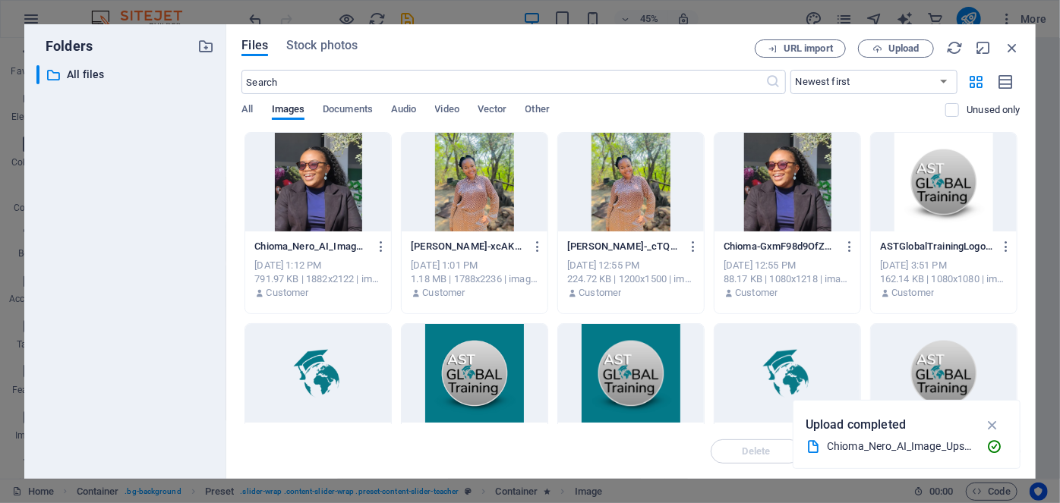
click at [329, 191] on div at bounding box center [318, 182] width 146 height 99
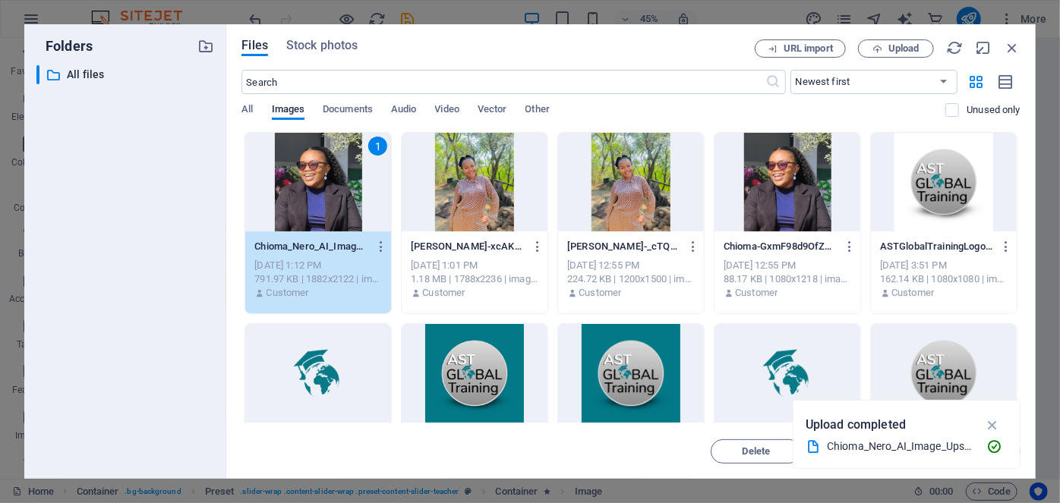
click at [329, 191] on div "1" at bounding box center [318, 182] width 146 height 99
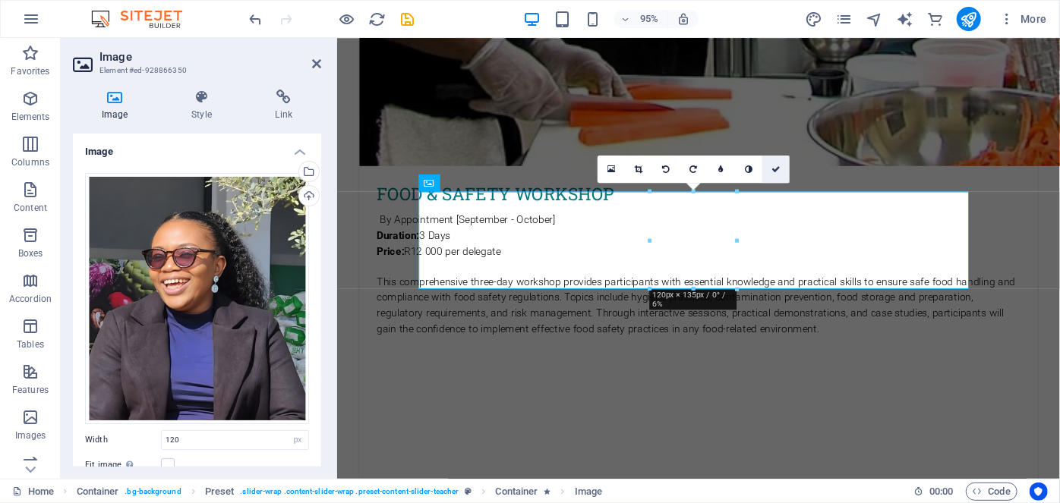
click at [778, 170] on icon at bounding box center [776, 169] width 9 height 8
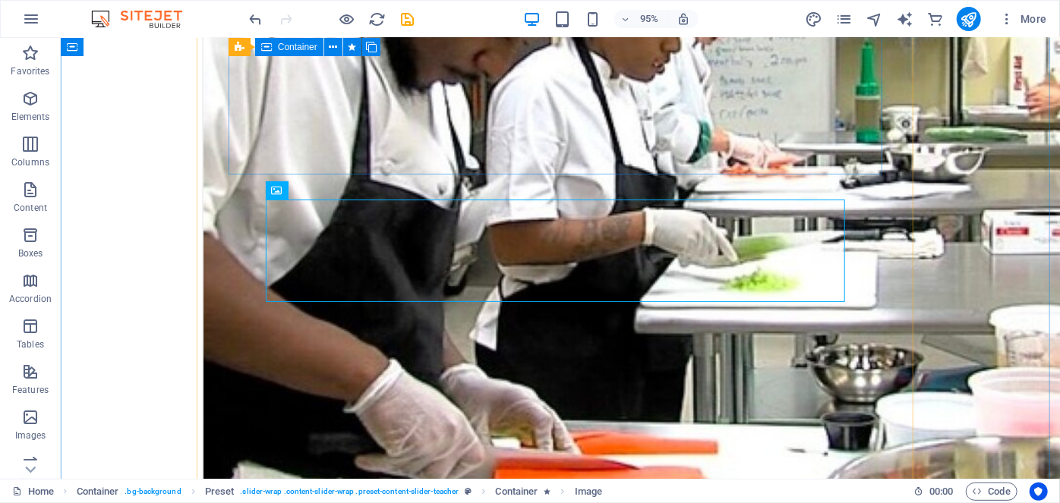
scroll to position [6939, 0]
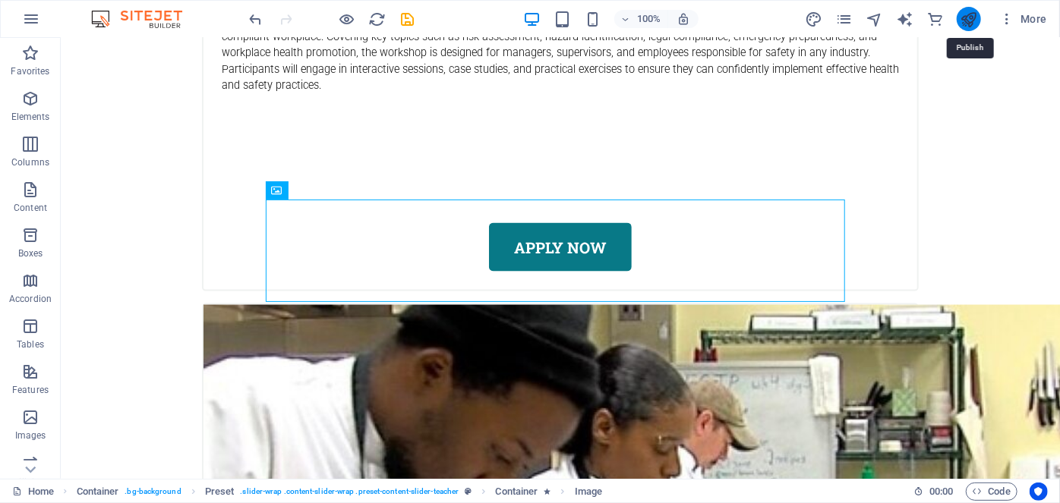
click at [976, 19] on icon "publish" at bounding box center [968, 19] width 17 height 17
